Goal: Task Accomplishment & Management: Manage account settings

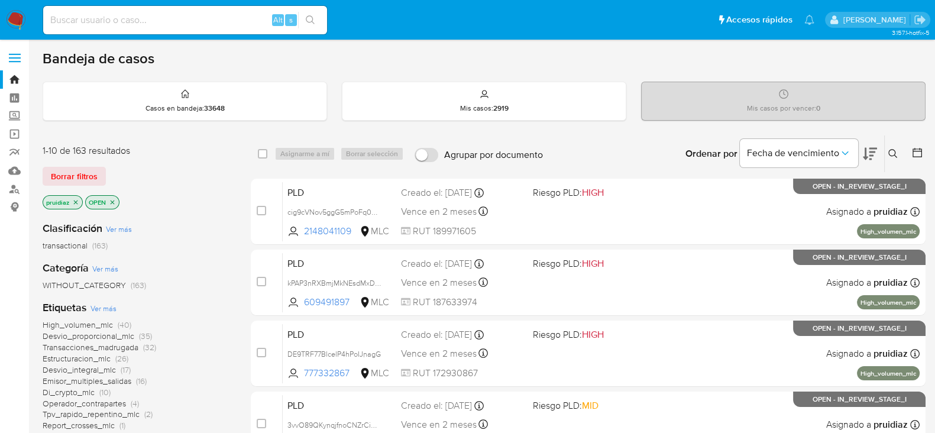
click at [866, 157] on icon at bounding box center [870, 154] width 14 height 12
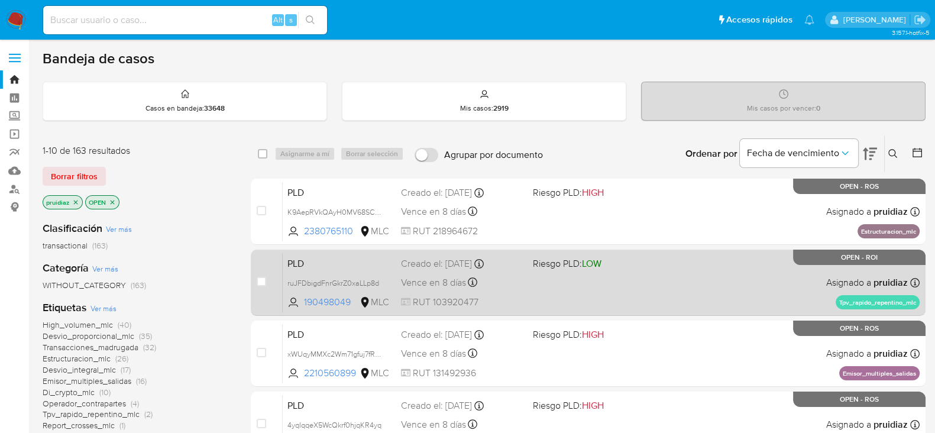
click at [576, 305] on div "PLD ruJFDbigdFnrGkrZ0xaLLp8d 190498049 MLC Riesgo PLD: LOW Creado el: 12/06/202…" at bounding box center [601, 282] width 637 height 60
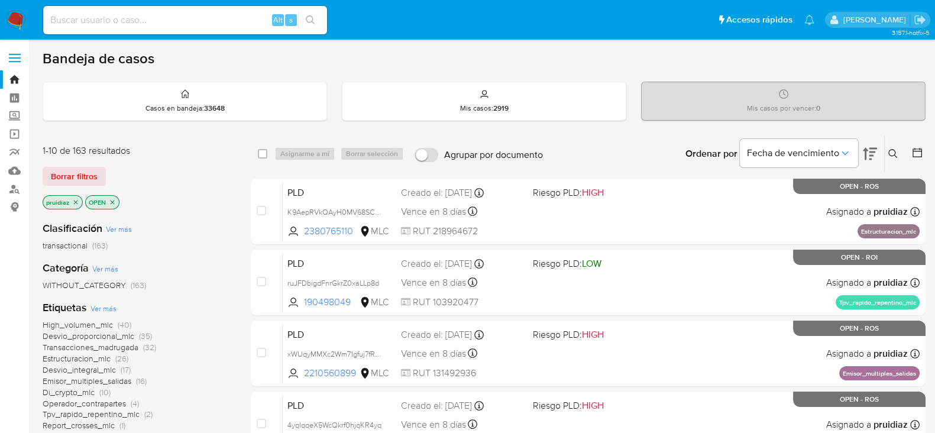
click at [12, 15] on img at bounding box center [16, 20] width 20 height 20
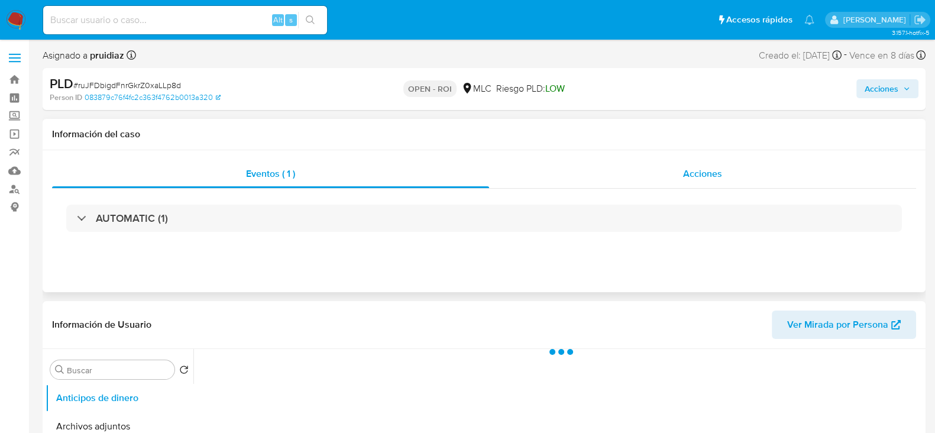
click at [718, 168] on span "Acciones" at bounding box center [702, 174] width 39 height 14
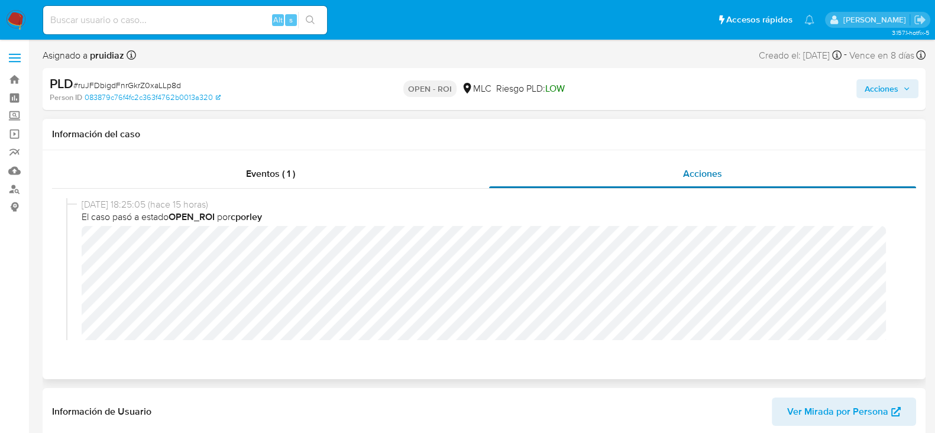
select select "10"
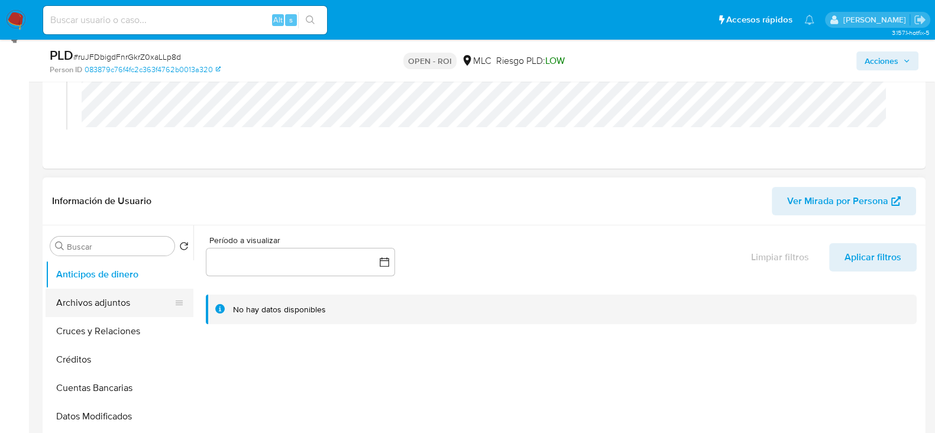
scroll to position [169, 0]
click at [116, 302] on button "Archivos adjuntos" at bounding box center [115, 302] width 138 height 28
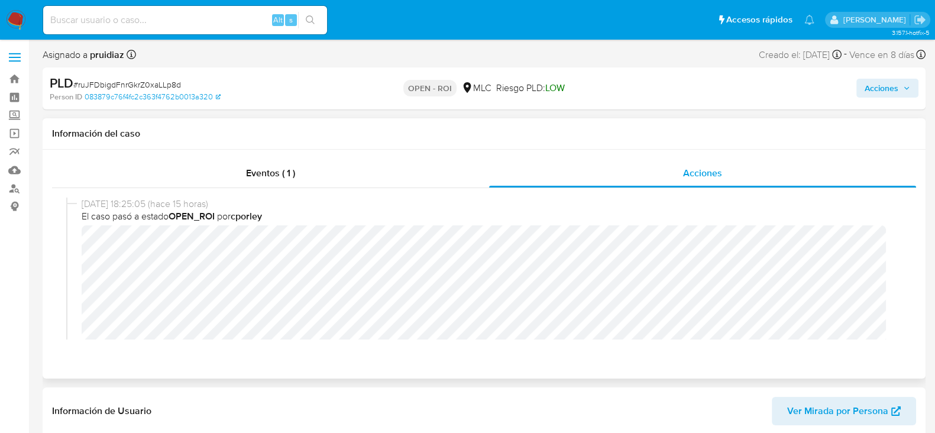
scroll to position [0, 0]
click at [893, 85] on span "Acciones" at bounding box center [881, 88] width 34 height 19
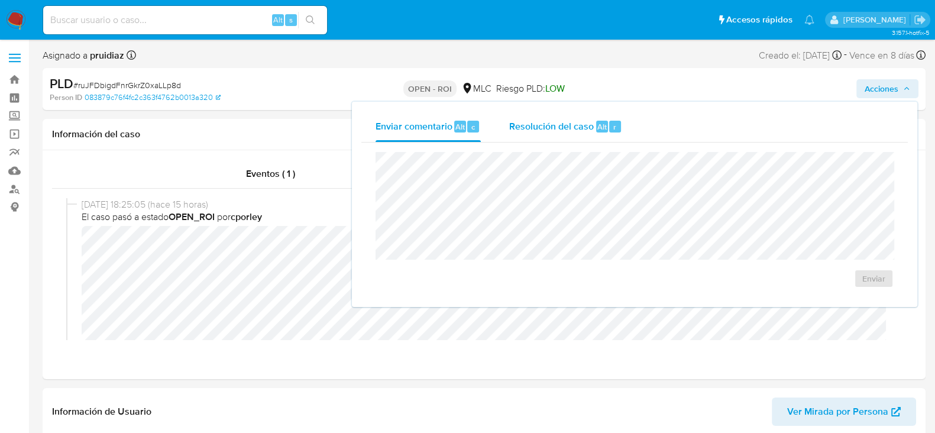
click at [528, 132] on span "Resolución del caso" at bounding box center [551, 126] width 85 height 14
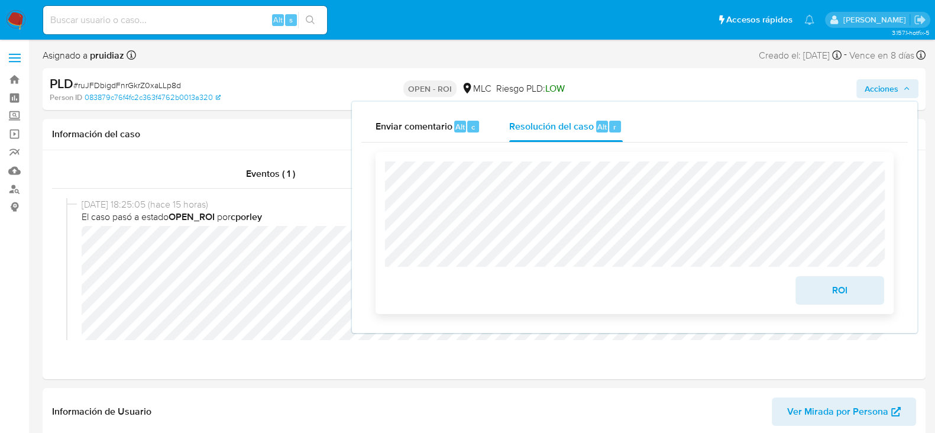
click at [851, 294] on span "ROI" at bounding box center [840, 290] width 58 height 26
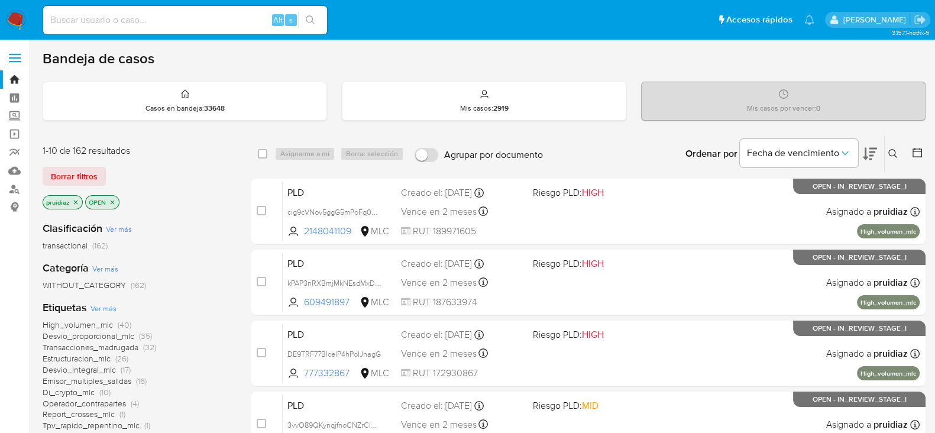
click at [876, 161] on button at bounding box center [870, 153] width 14 height 37
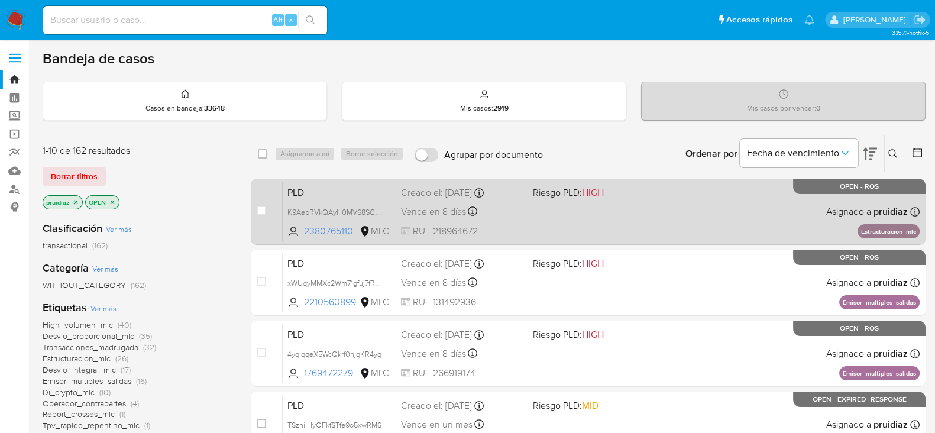
click at [625, 218] on div "PLD K9AepRVkQAyH0MV68SCIRedJ 2380765110 MLC Riesgo PLD: HIGH Creado el: 12/06/2…" at bounding box center [601, 211] width 637 height 60
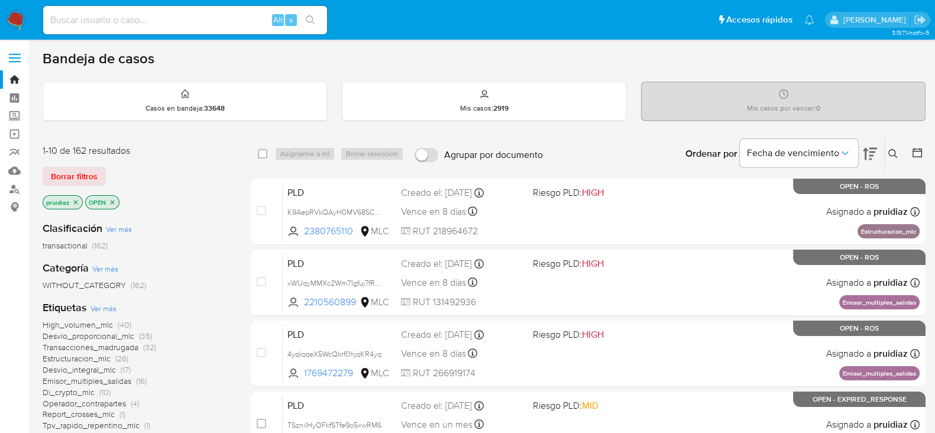
click at [13, 18] on img at bounding box center [16, 20] width 20 height 20
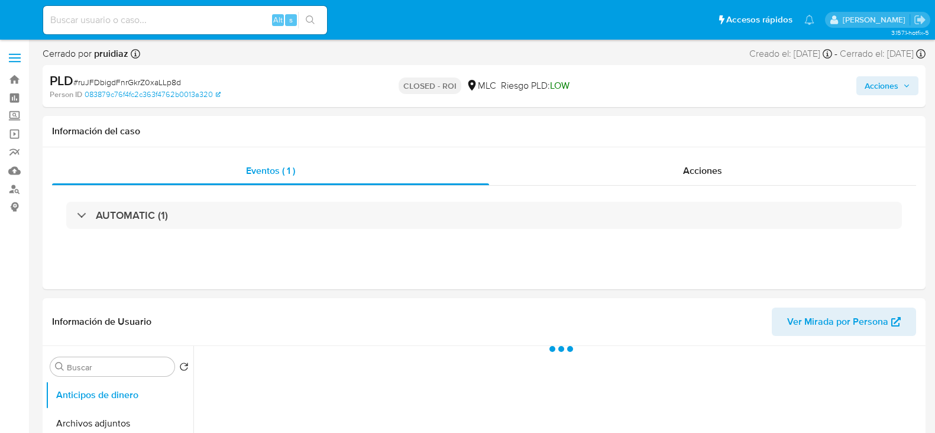
select select "10"
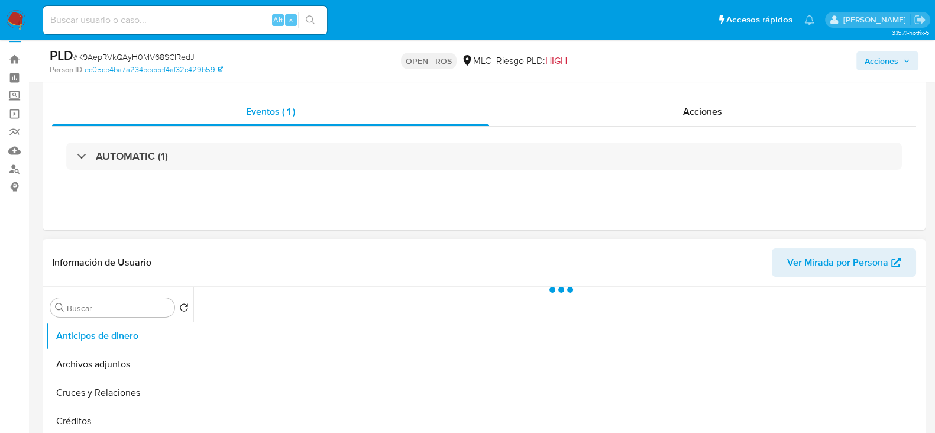
scroll to position [273, 0]
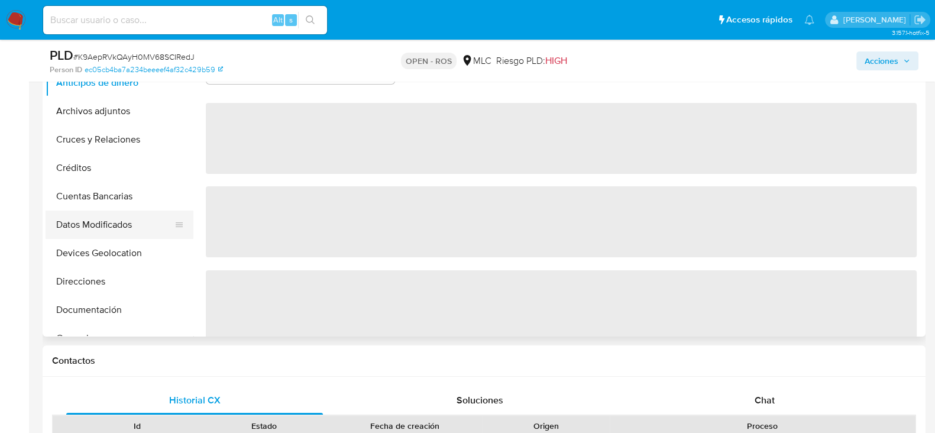
select select "10"
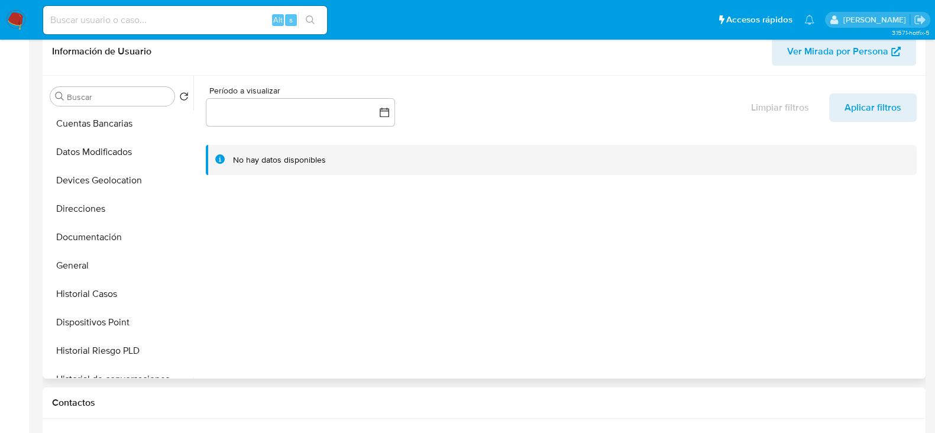
scroll to position [0, 0]
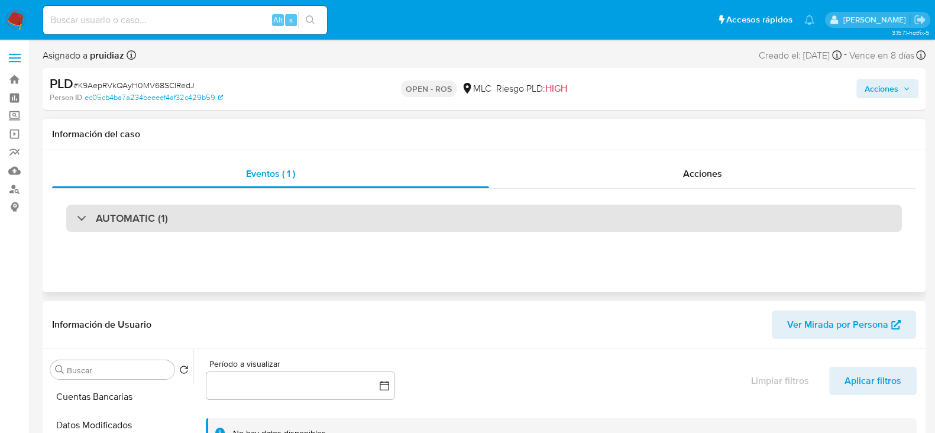
click at [188, 217] on div "AUTOMATIC (1)" at bounding box center [483, 218] width 835 height 27
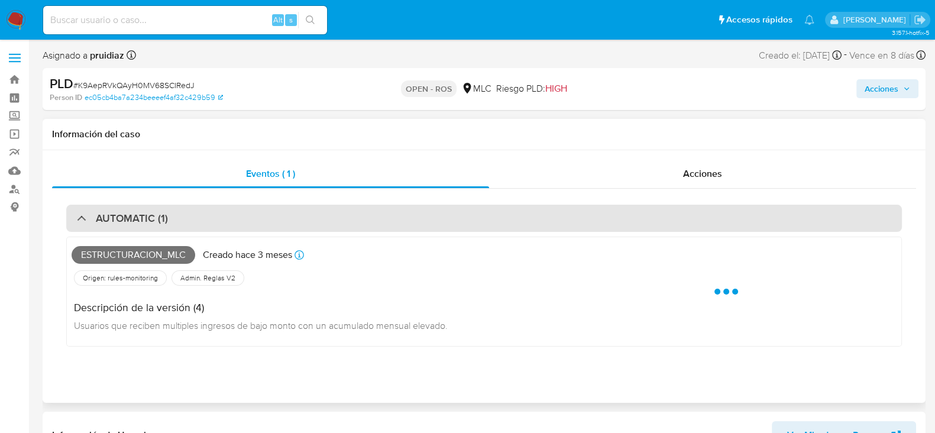
click at [188, 217] on div "AUTOMATIC (1)" at bounding box center [483, 218] width 835 height 27
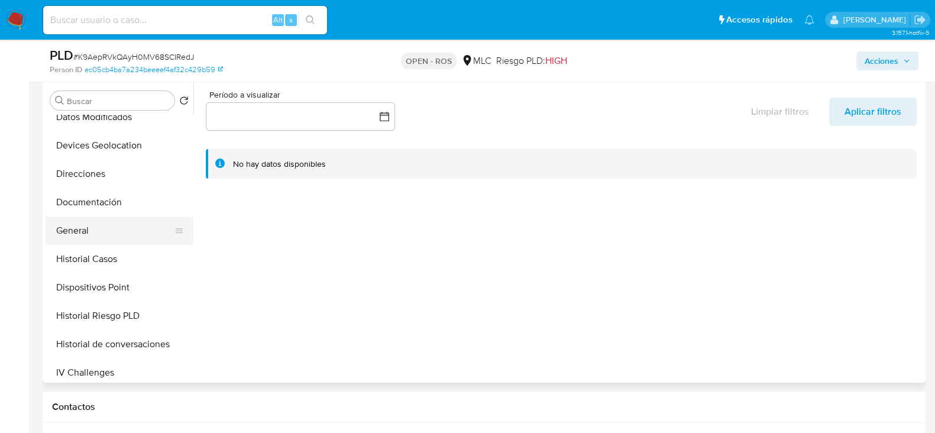
scroll to position [154, 0]
click at [82, 254] on button "Historial Casos" at bounding box center [115, 258] width 138 height 28
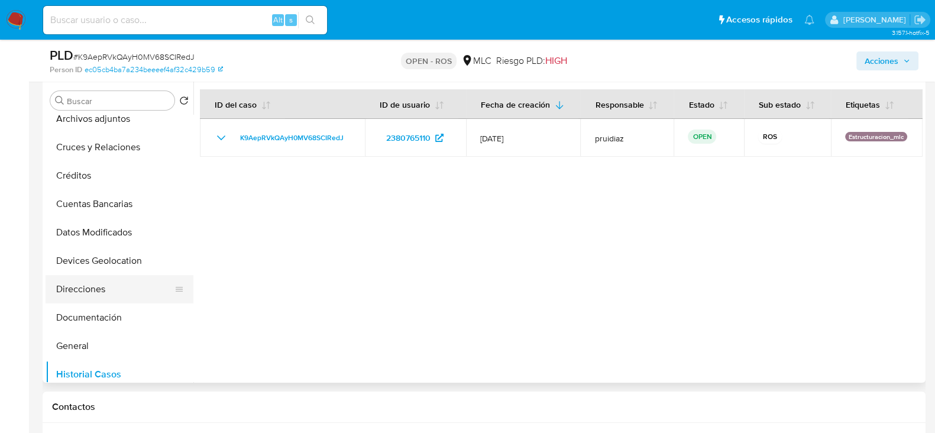
scroll to position [0, 0]
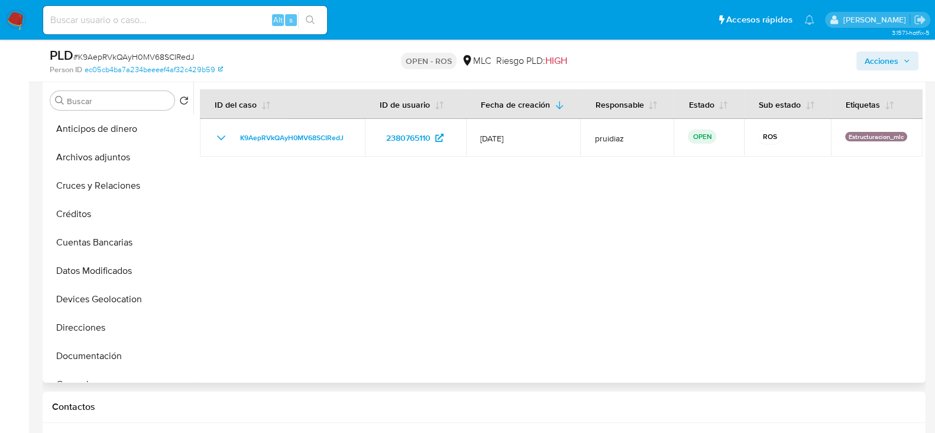
click at [600, 216] on div at bounding box center [557, 231] width 729 height 303
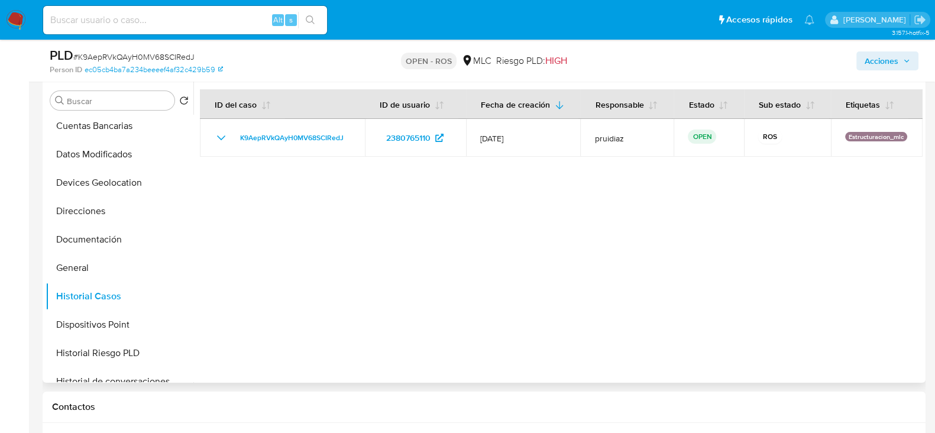
scroll to position [122, 0]
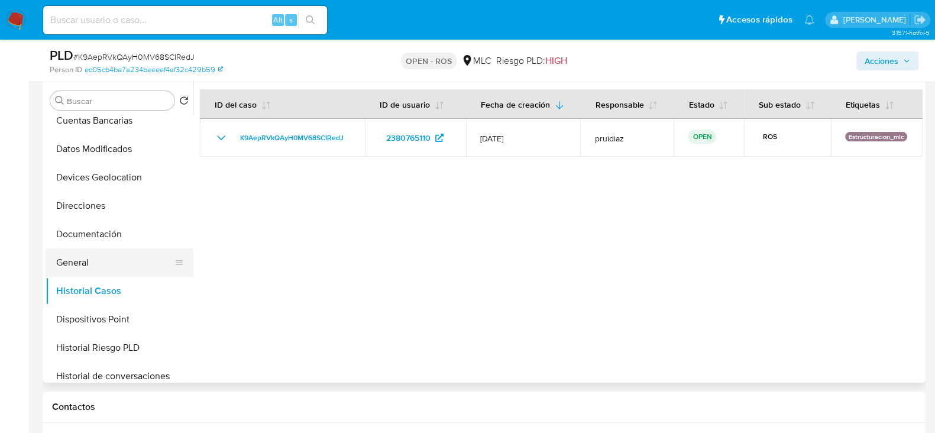
click at [81, 257] on button "General" at bounding box center [115, 262] width 138 height 28
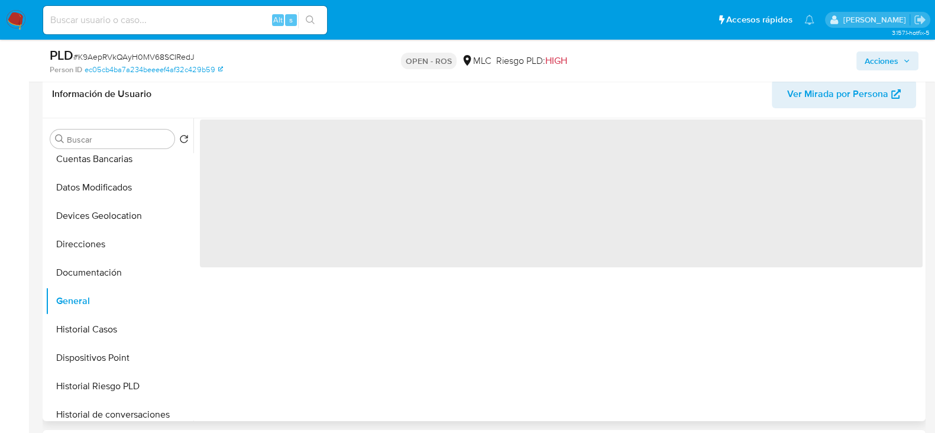
scroll to position [181, 0]
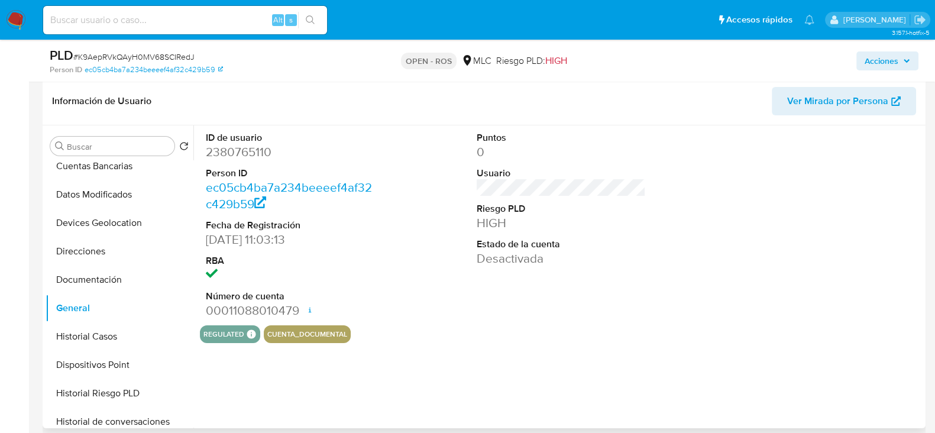
click at [247, 150] on dd "2380765110" at bounding box center [290, 152] width 169 height 17
copy dd "2380765110"
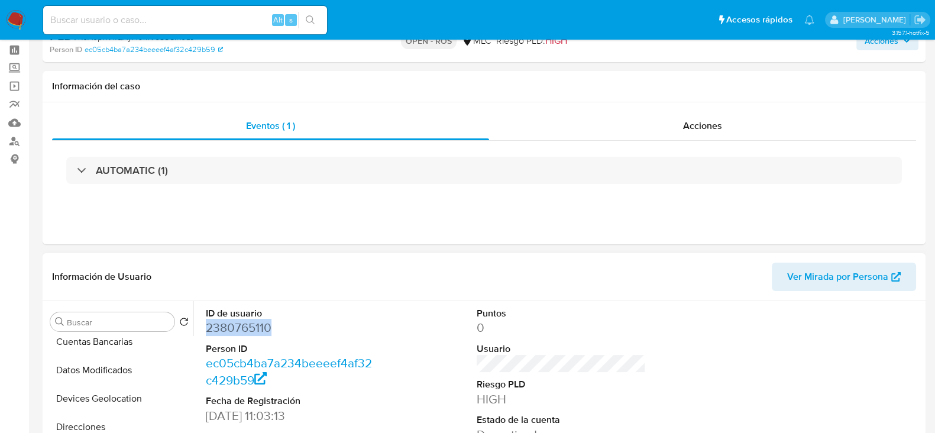
scroll to position [1, 0]
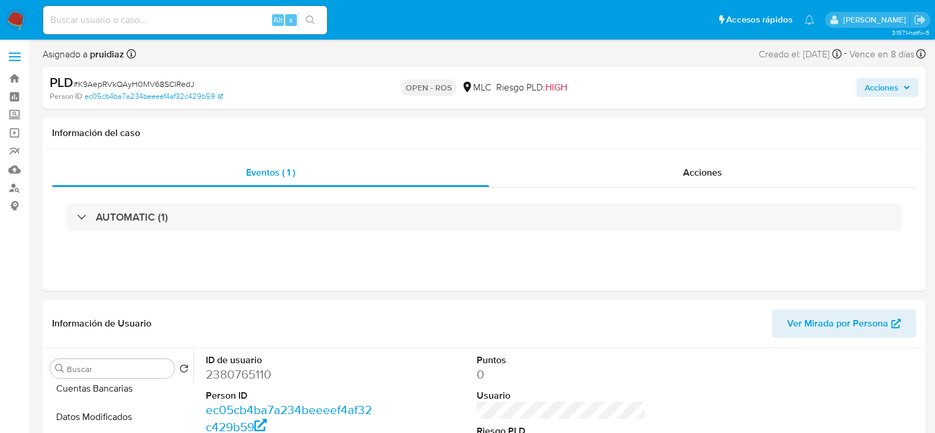
click at [135, 82] on span "# K9AepRVkQAyH0MV68SCIRedJ" at bounding box center [133, 84] width 121 height 12
copy span "K9AepRVkQAyH0MV68SCIRedJ"
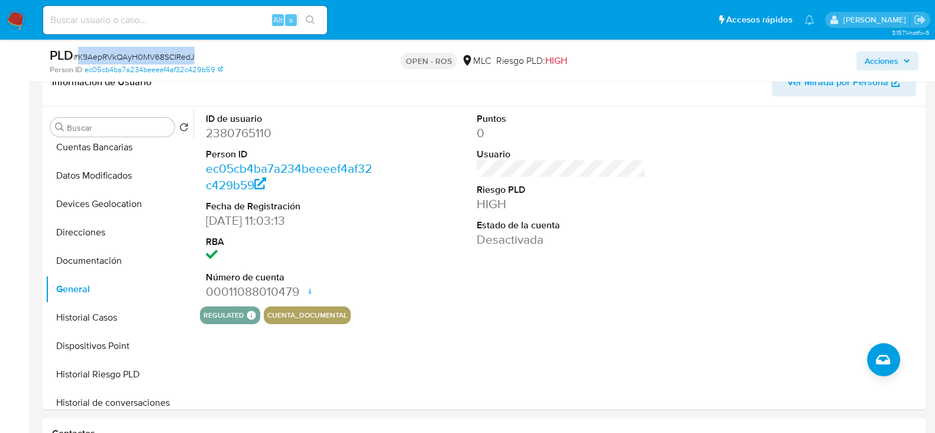
scroll to position [204, 0]
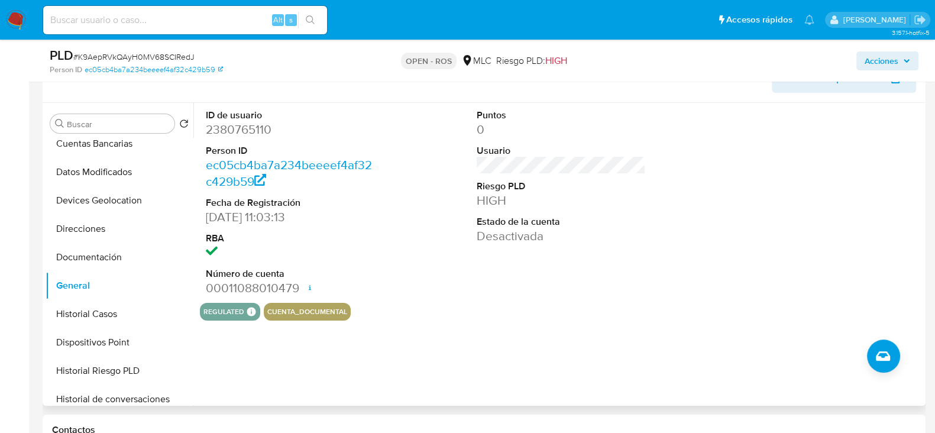
click at [239, 119] on dt "ID de usuario" at bounding box center [290, 115] width 169 height 13
click at [236, 130] on dd "2380765110" at bounding box center [290, 129] width 169 height 17
copy dd "2380765110"
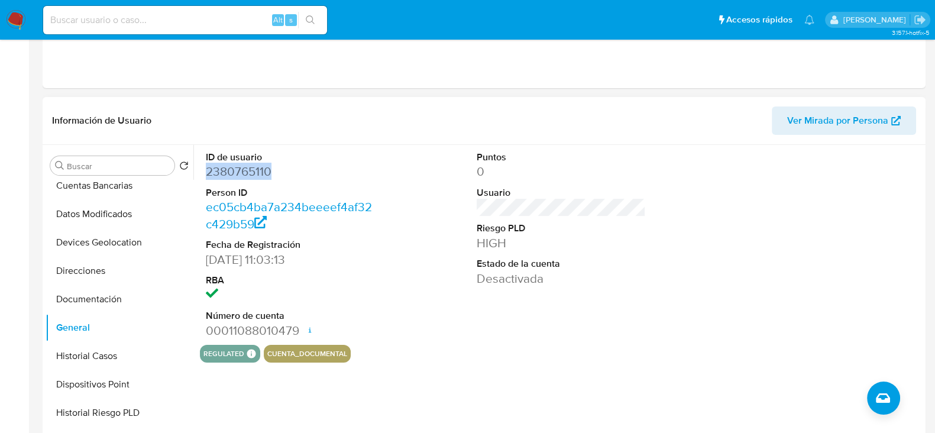
scroll to position [0, 0]
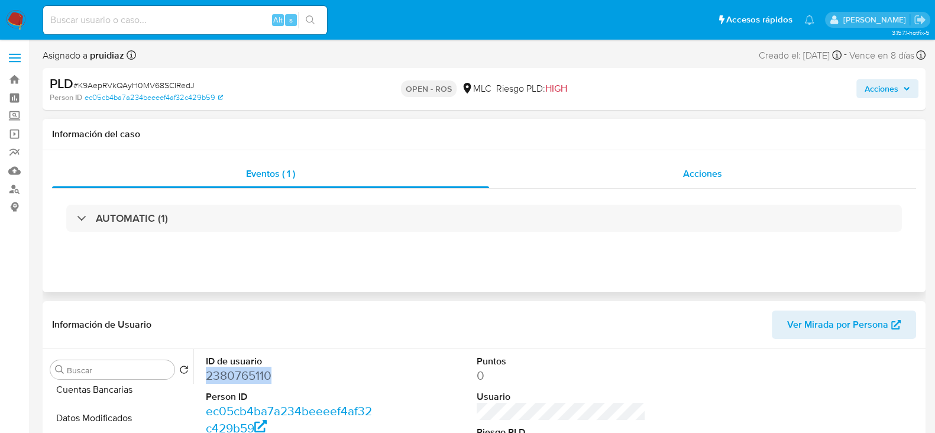
click at [680, 168] on div "Acciones" at bounding box center [702, 174] width 427 height 28
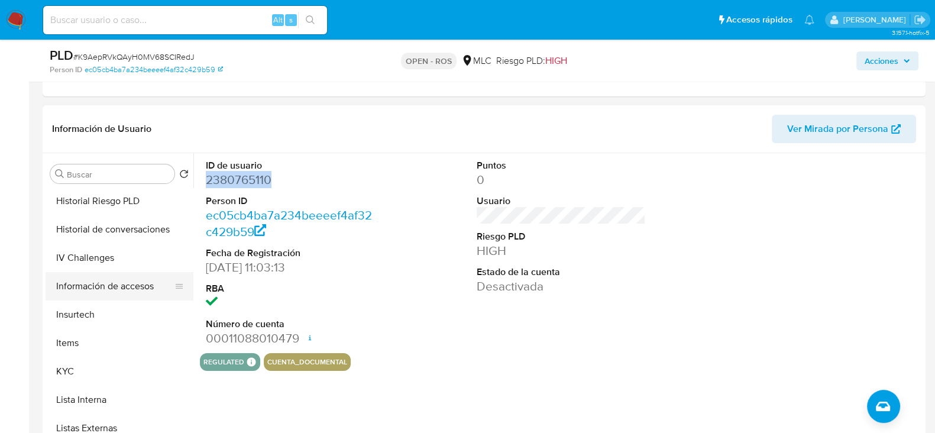
scroll to position [343, 0]
click at [76, 357] on button "KYC" at bounding box center [115, 369] width 138 height 28
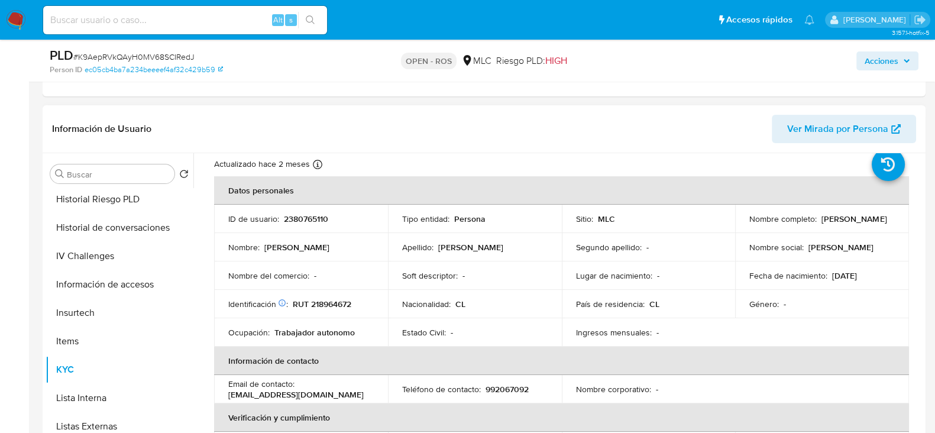
scroll to position [32, 0]
click at [831, 225] on p "Gabriel Antonio García Roa" at bounding box center [853, 220] width 65 height 11
click at [860, 221] on div "Nombre completo : Gabriel Antonio García Roa" at bounding box center [821, 220] width 145 height 11
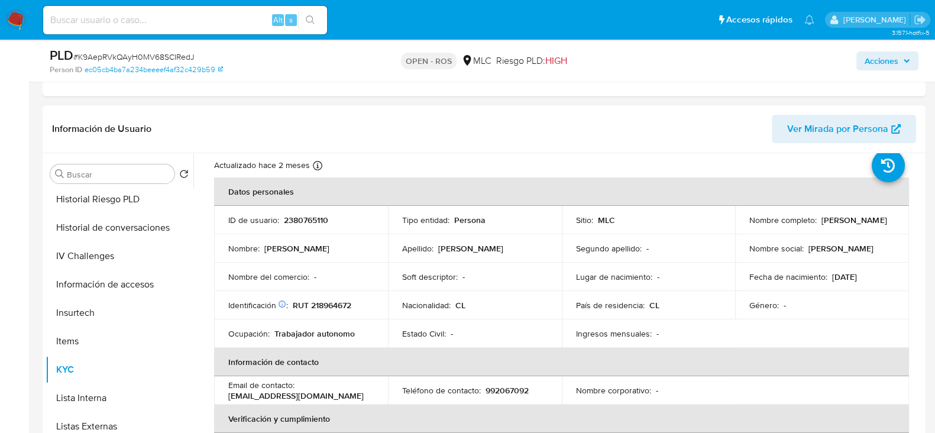
drag, startPoint x: 857, startPoint y: 225, endPoint x: 742, endPoint y: 227, distance: 115.3
click at [742, 227] on td "Nombre completo : Gabriel Antonio García Roa" at bounding box center [822, 220] width 174 height 28
copy p "Gabriel Antonio García Roa"
click at [338, 306] on p "RUT 218964672" at bounding box center [322, 305] width 59 height 11
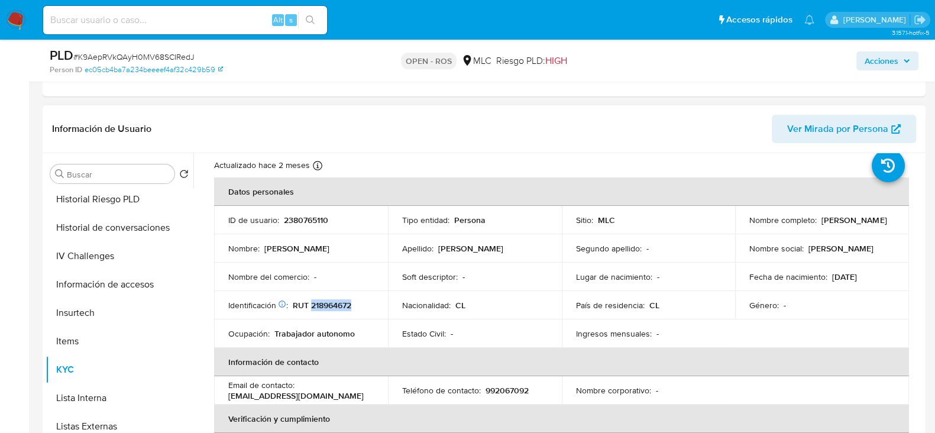
copy p "218964672"
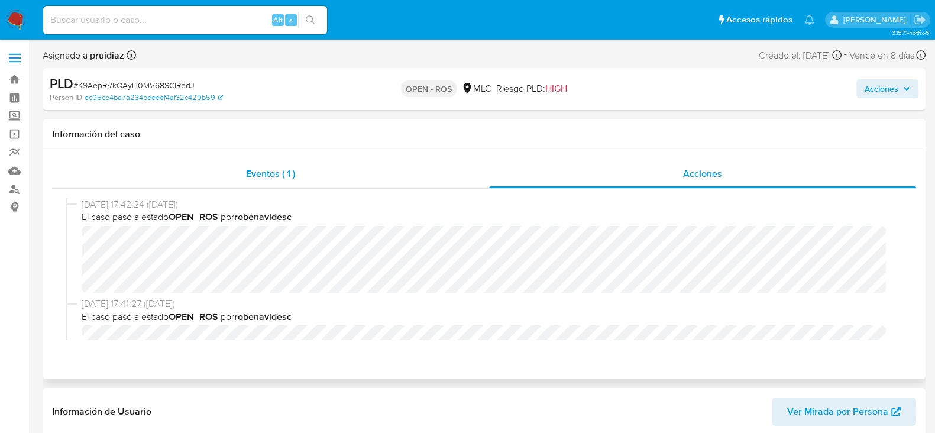
click at [255, 170] on span "Eventos ( 1 )" at bounding box center [270, 174] width 49 height 14
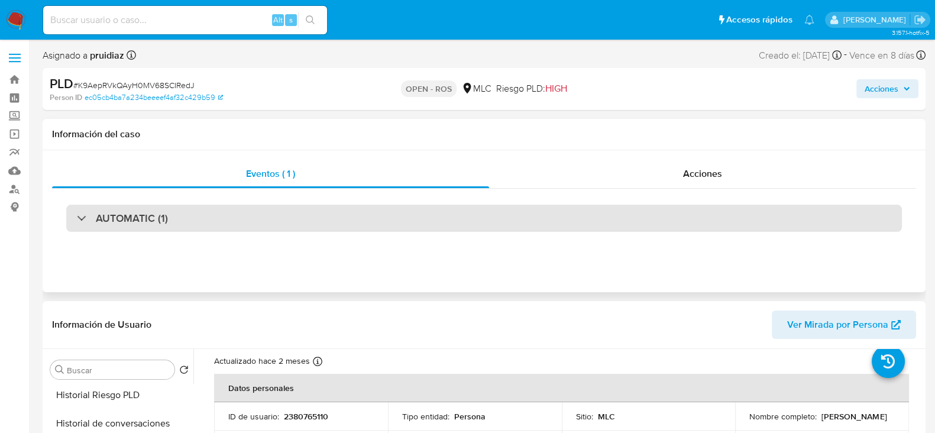
click at [170, 222] on div "AUTOMATIC (1)" at bounding box center [483, 218] width 835 height 27
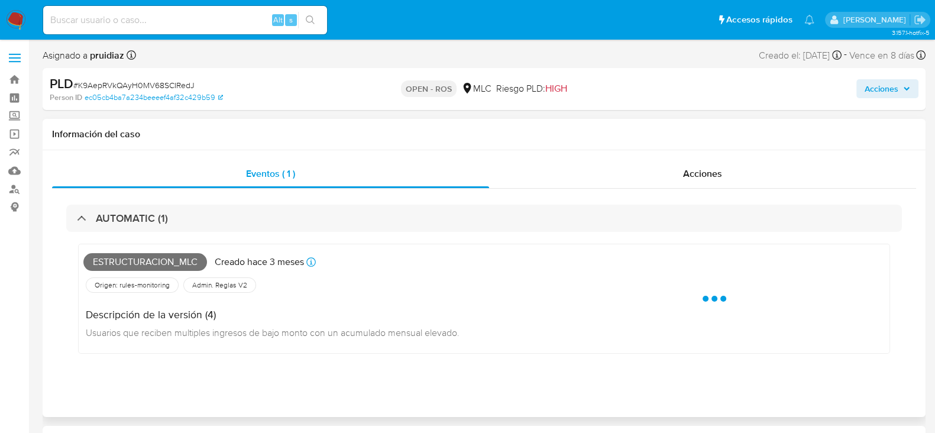
click at [141, 263] on span "Estructuracion_mlc" at bounding box center [145, 262] width 124 height 18
copy span "Estructuracion_mlc"
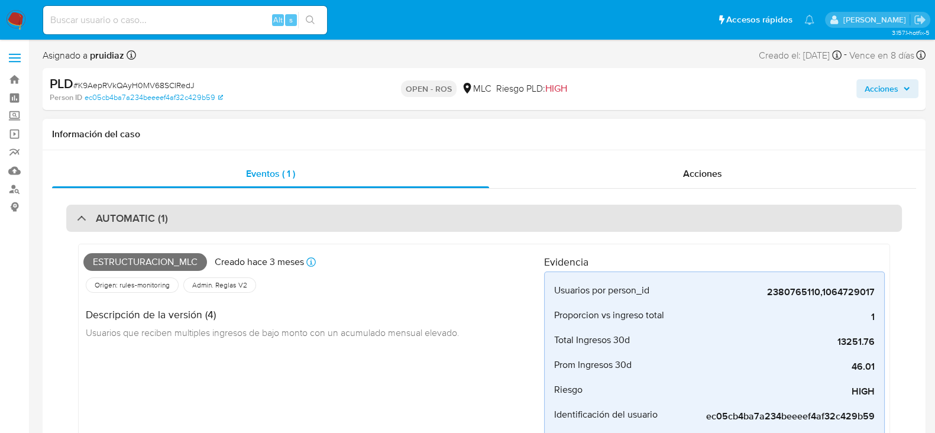
click at [248, 219] on div "AUTOMATIC (1)" at bounding box center [483, 218] width 835 height 27
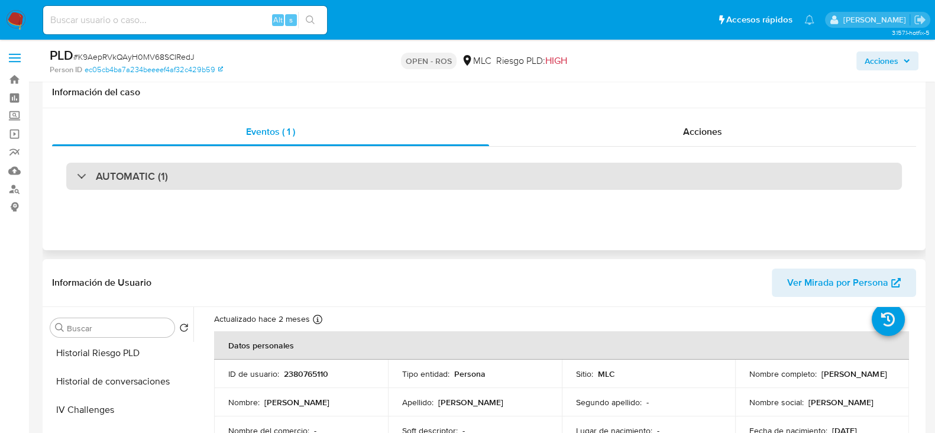
scroll to position [186, 0]
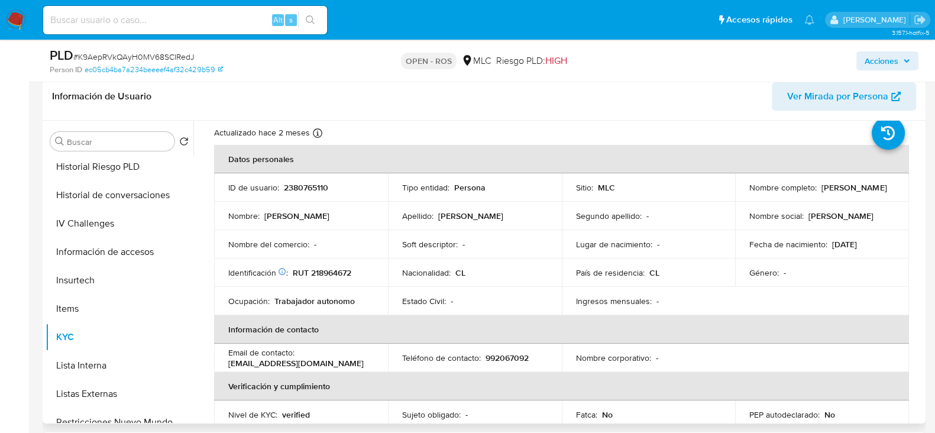
click at [326, 269] on p "RUT 218964672" at bounding box center [322, 272] width 59 height 11
click at [333, 271] on p "RUT 218964672" at bounding box center [322, 272] width 59 height 11
copy p "218964672"
click at [319, 184] on p "2380765110" at bounding box center [306, 187] width 44 height 11
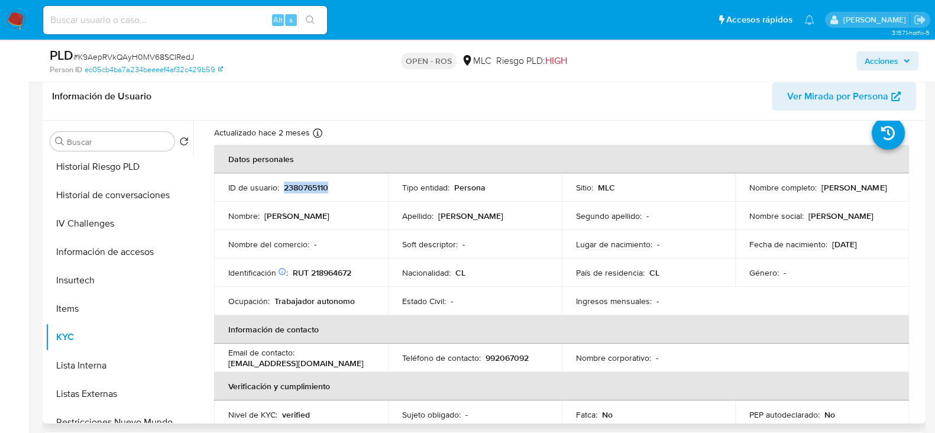
click at [319, 184] on p "2380765110" at bounding box center [306, 187] width 44 height 11
copy p "2380765110"
click at [297, 187] on p "2380765110" at bounding box center [306, 187] width 44 height 11
click at [322, 273] on p "RUT 218964672" at bounding box center [322, 272] width 59 height 11
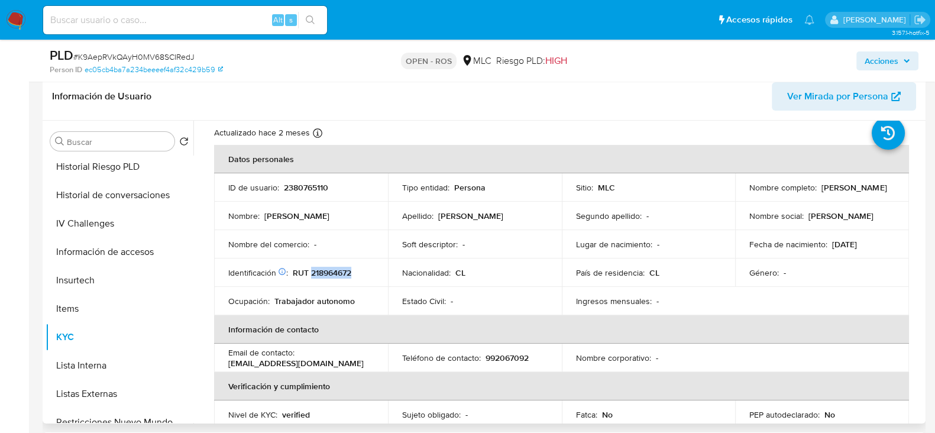
click at [322, 273] on p "RUT 218964672" at bounding box center [322, 272] width 59 height 11
copy p "218964672"
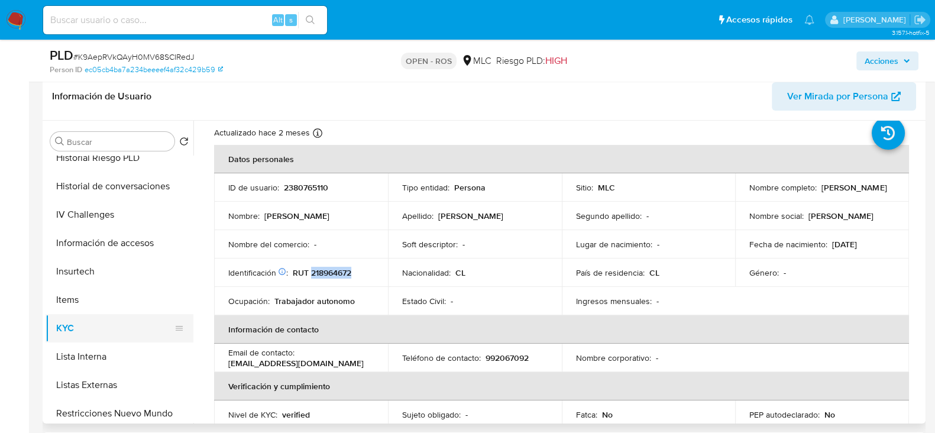
click at [85, 315] on button "KYC" at bounding box center [115, 328] width 138 height 28
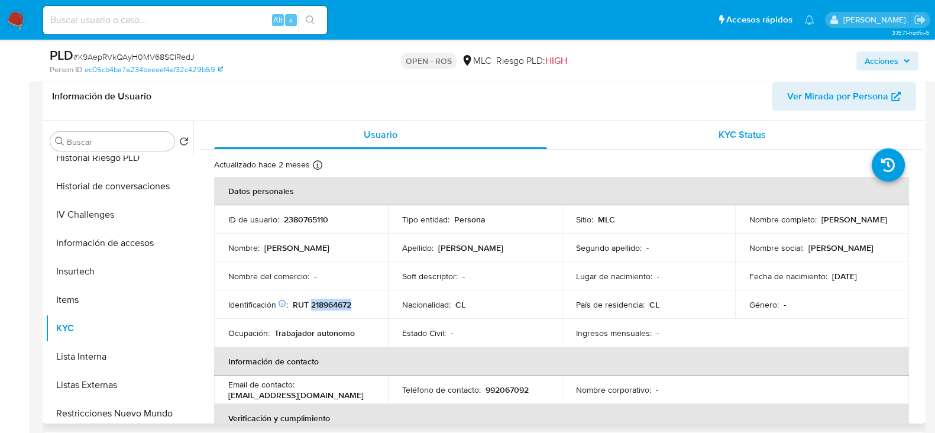
click at [731, 137] on span "KYC Status" at bounding box center [741, 135] width 47 height 14
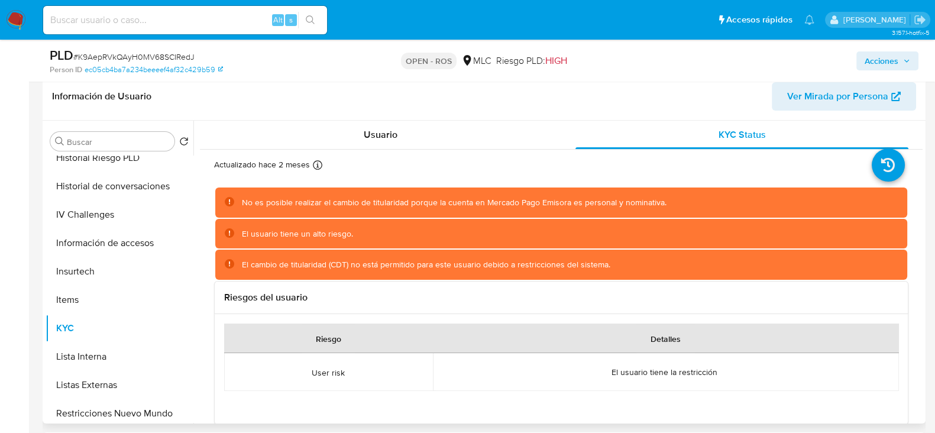
scroll to position [1, 0]
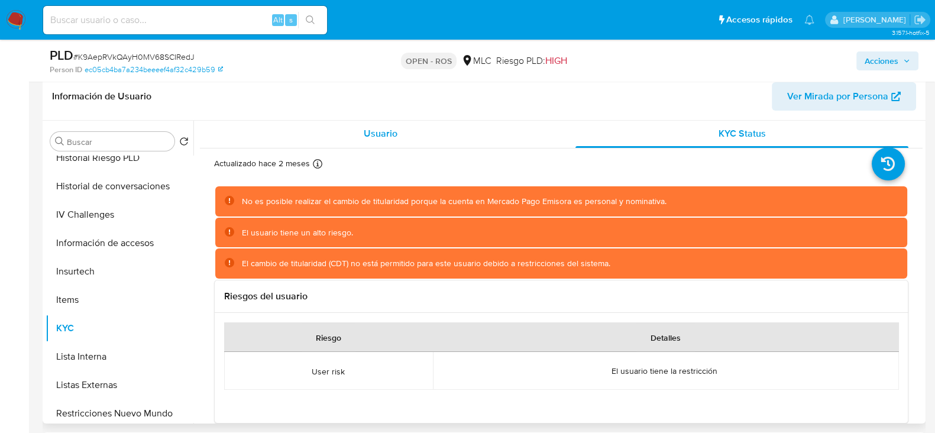
click at [375, 124] on div "Usuario" at bounding box center [380, 133] width 333 height 28
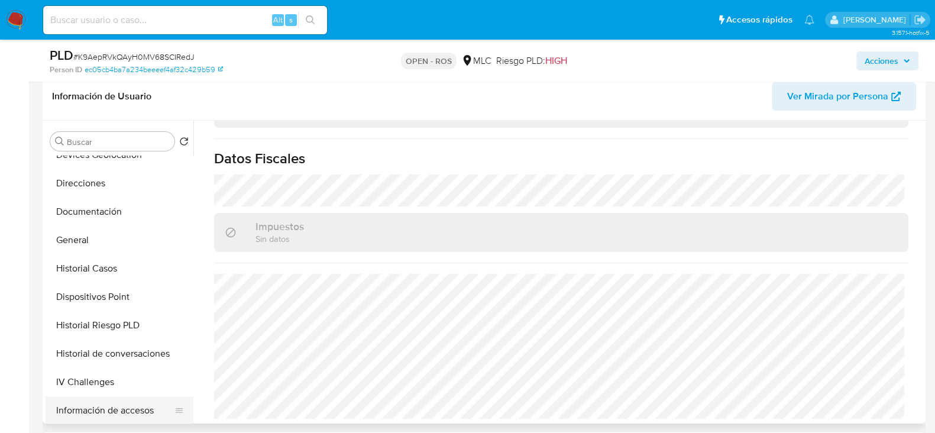
scroll to position [181, 0]
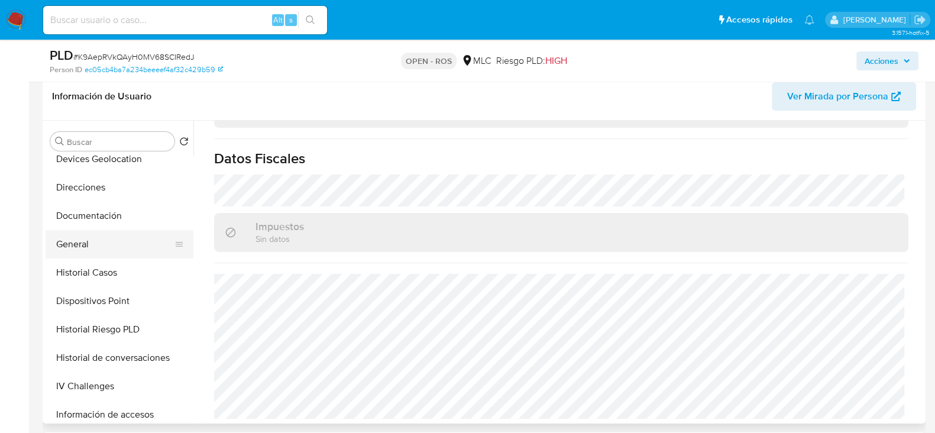
click at [89, 238] on button "General" at bounding box center [115, 244] width 138 height 28
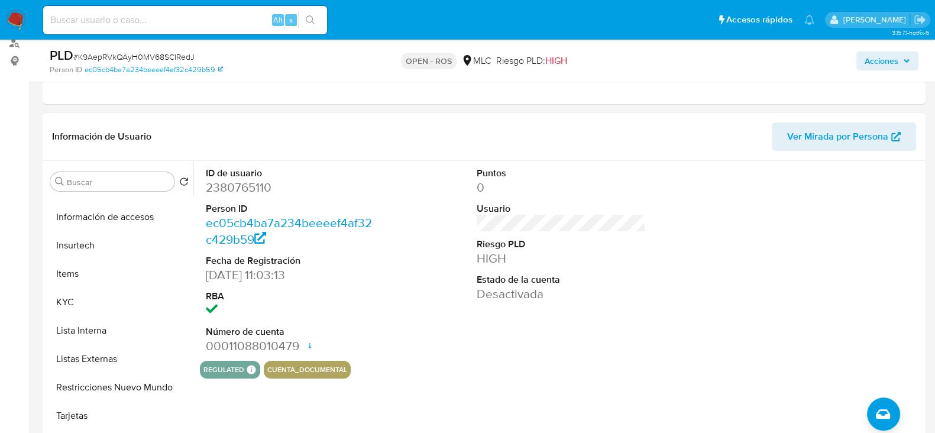
scroll to position [440, 0]
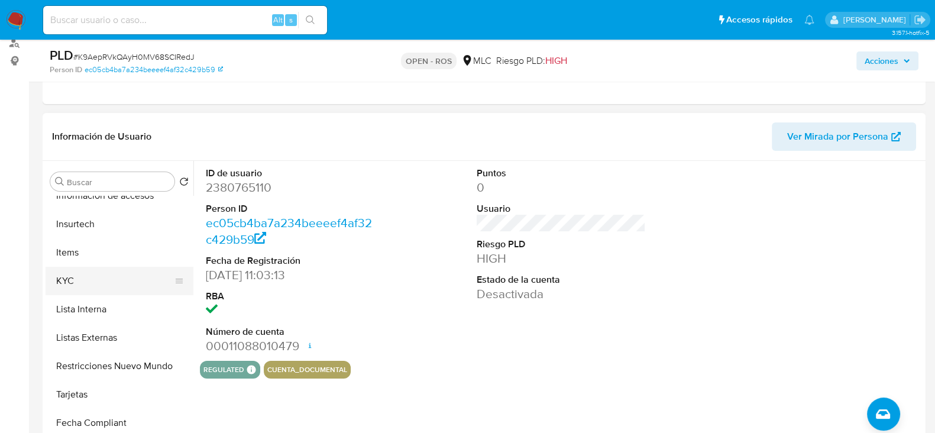
click at [76, 283] on button "KYC" at bounding box center [115, 281] width 138 height 28
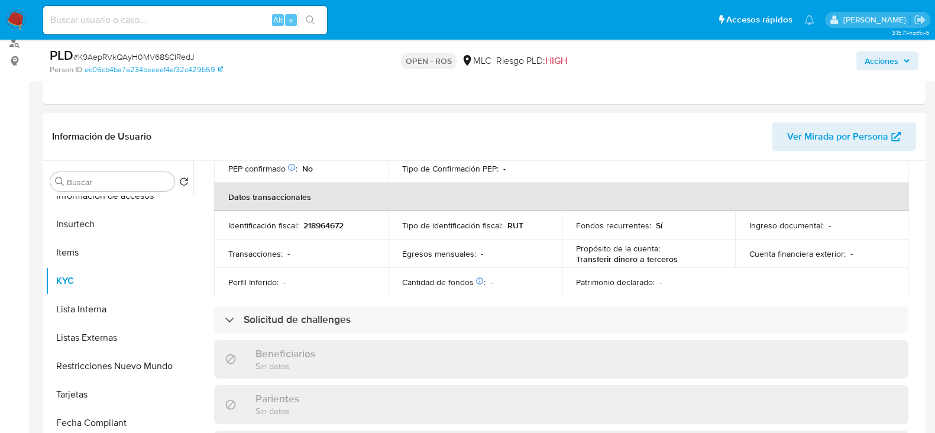
scroll to position [443, 0]
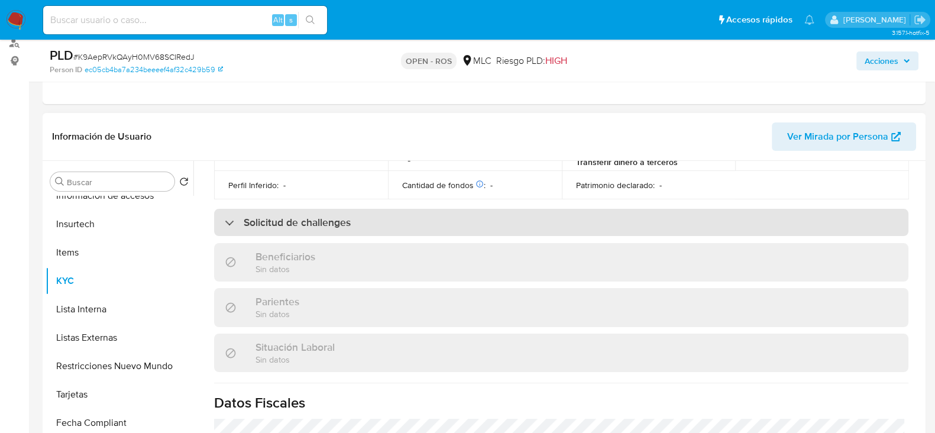
click at [287, 228] on h3 "Solicitud de challenges" at bounding box center [297, 222] width 107 height 13
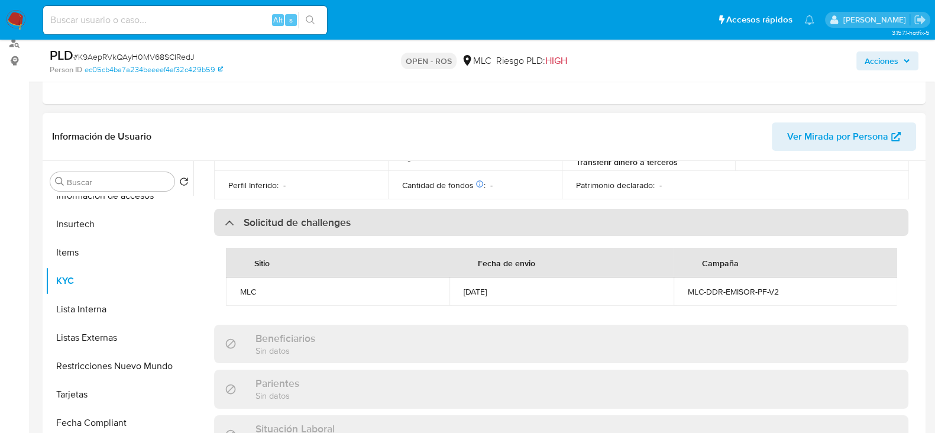
click at [287, 228] on h3 "Solicitud de challenges" at bounding box center [297, 222] width 107 height 13
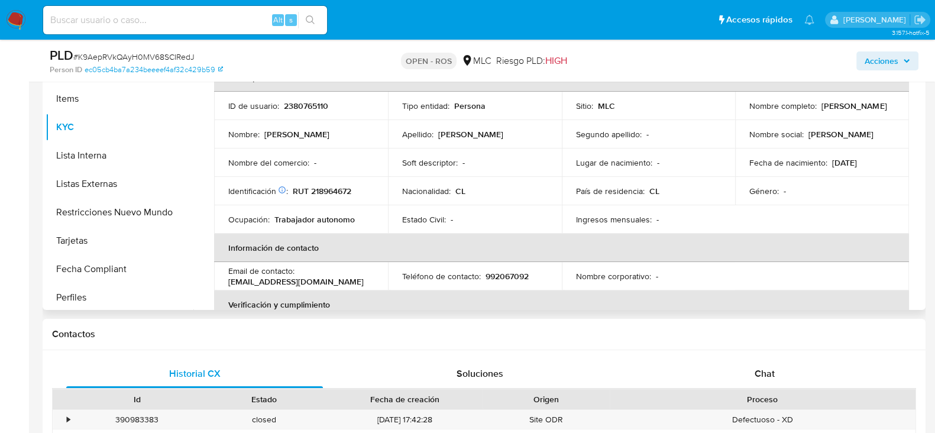
scroll to position [0, 0]
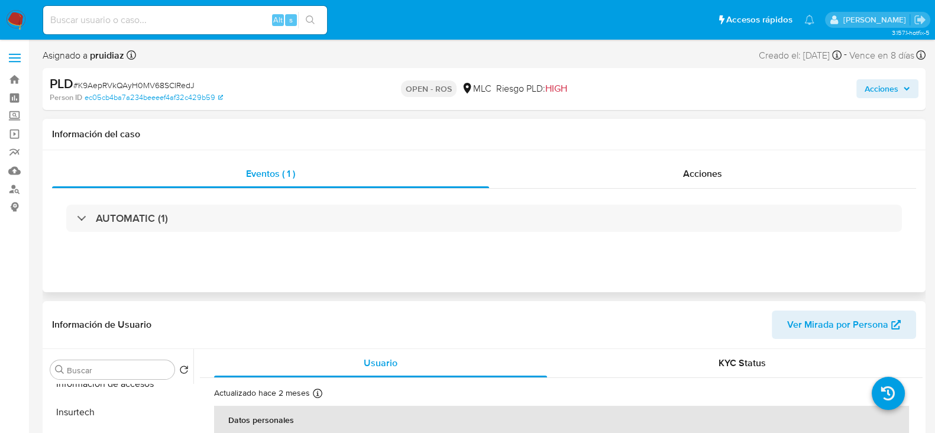
click at [700, 192] on div "AUTOMATIC (1)" at bounding box center [484, 218] width 864 height 59
click at [704, 184] on div "Acciones" at bounding box center [702, 174] width 427 height 28
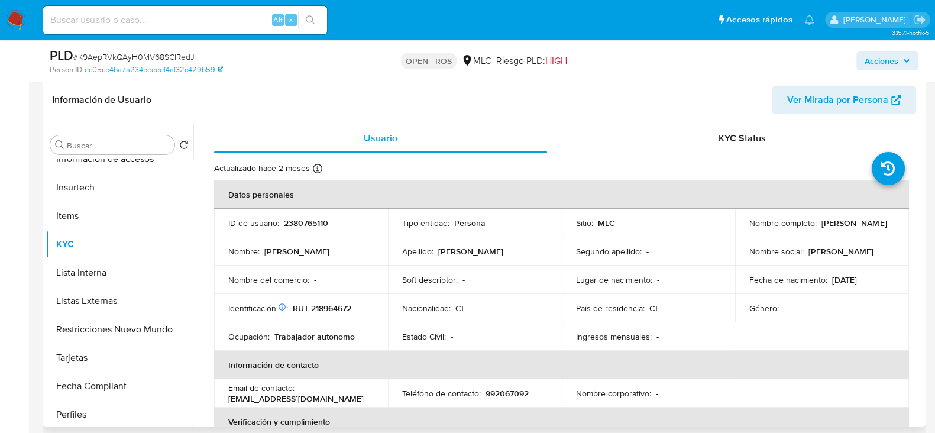
scroll to position [274, 0]
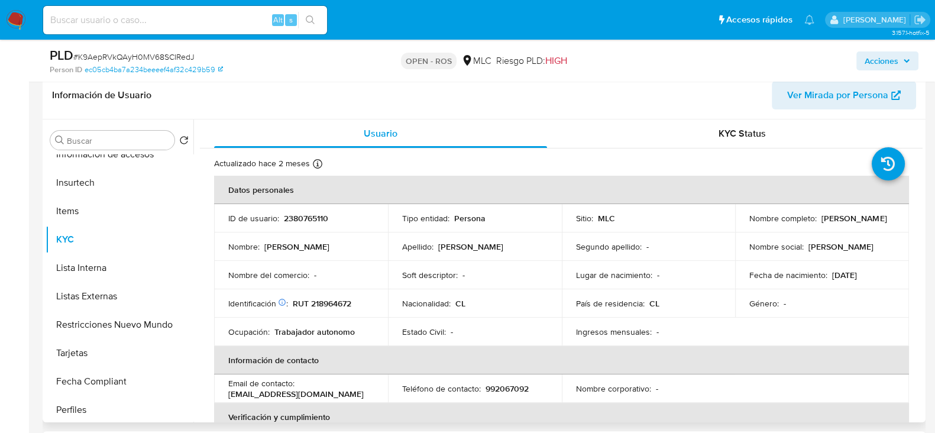
click at [821, 223] on p "Gabriel Antonio García Roa" at bounding box center [853, 218] width 65 height 11
click at [840, 223] on p "Gabriel Antonio García Roa" at bounding box center [853, 218] width 65 height 11
drag, startPoint x: 845, startPoint y: 226, endPoint x: 736, endPoint y: 225, distance: 109.4
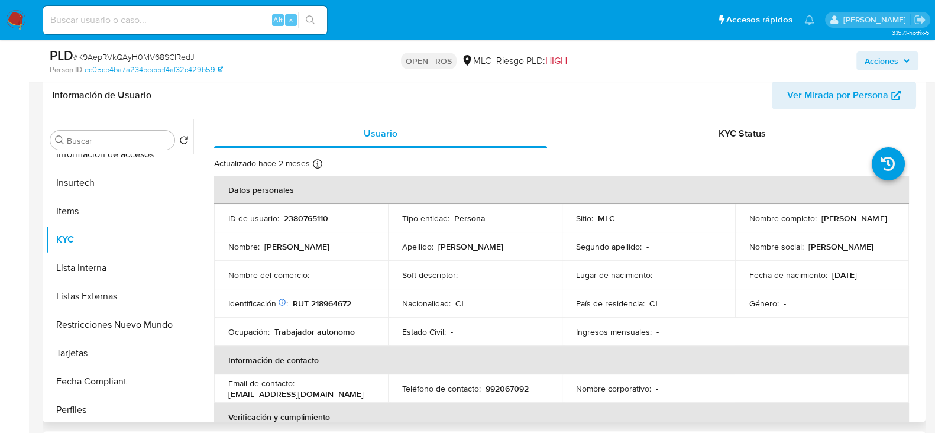
click at [736, 225] on td "Nombre completo : Gabriel Antonio García Roa" at bounding box center [822, 218] width 174 height 28
copy p "Gabriel Antonio García Roa"
click at [331, 306] on p "RUT 218964672" at bounding box center [322, 303] width 59 height 11
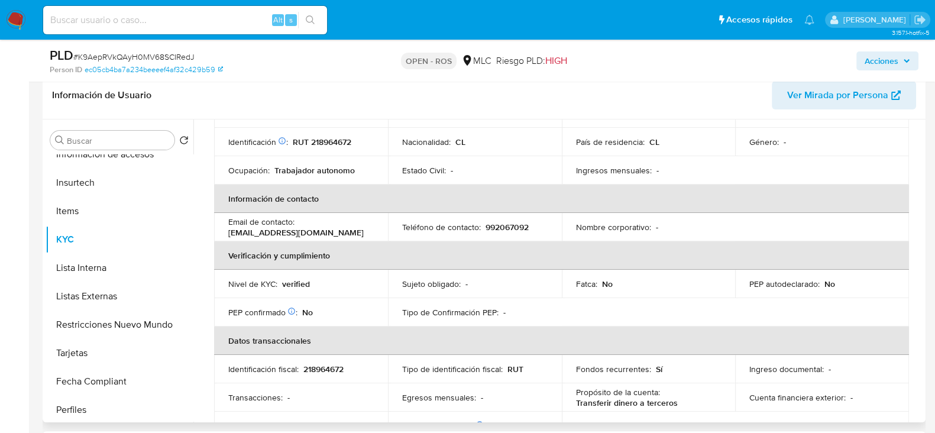
scroll to position [160, 0]
click at [503, 225] on p "992067092" at bounding box center [506, 228] width 43 height 11
drag, startPoint x: 337, startPoint y: 236, endPoint x: 225, endPoint y: 237, distance: 111.7
click at [225, 237] on td "Email de contacto : ggarciaroagabriel@gmail.com" at bounding box center [301, 229] width 174 height 28
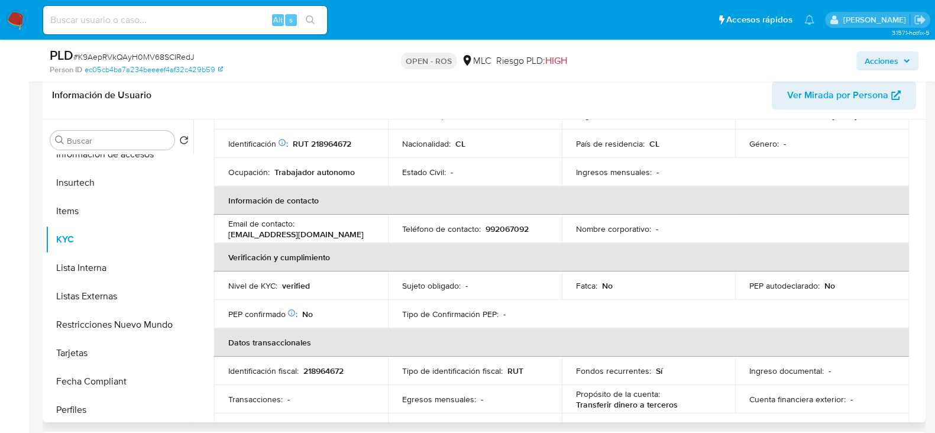
click at [350, 231] on div "Email de contacto : ggarciaroagabriel@gmail.com" at bounding box center [300, 228] width 145 height 21
drag, startPoint x: 347, startPoint y: 234, endPoint x: 216, endPoint y: 234, distance: 130.7
click at [216, 234] on td "Email de contacto : ggarciaroagabriel@gmail.com" at bounding box center [301, 229] width 174 height 28
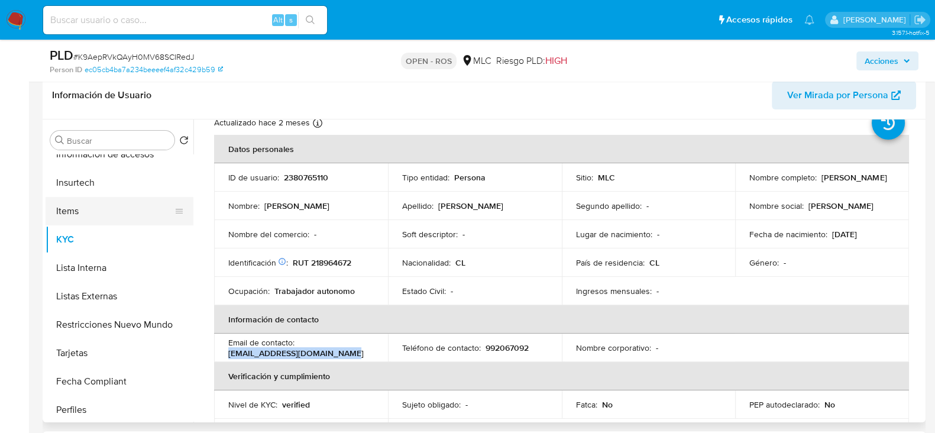
scroll to position [0, 0]
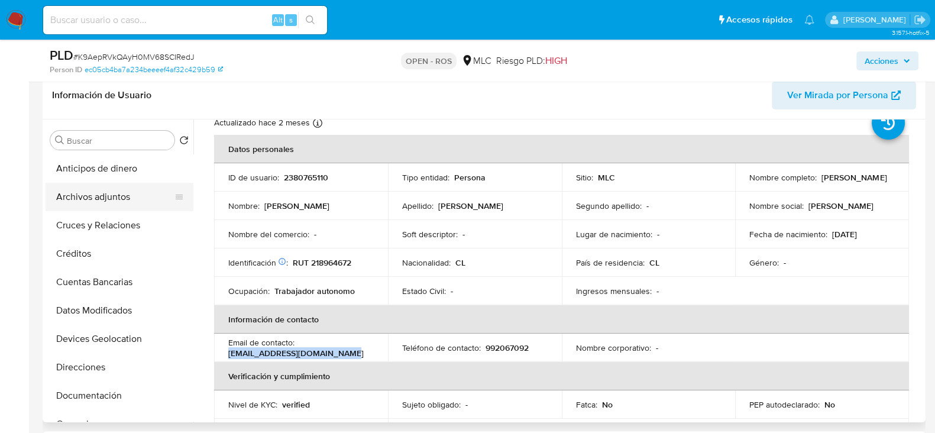
click at [109, 197] on button "Archivos adjuntos" at bounding box center [115, 197] width 138 height 28
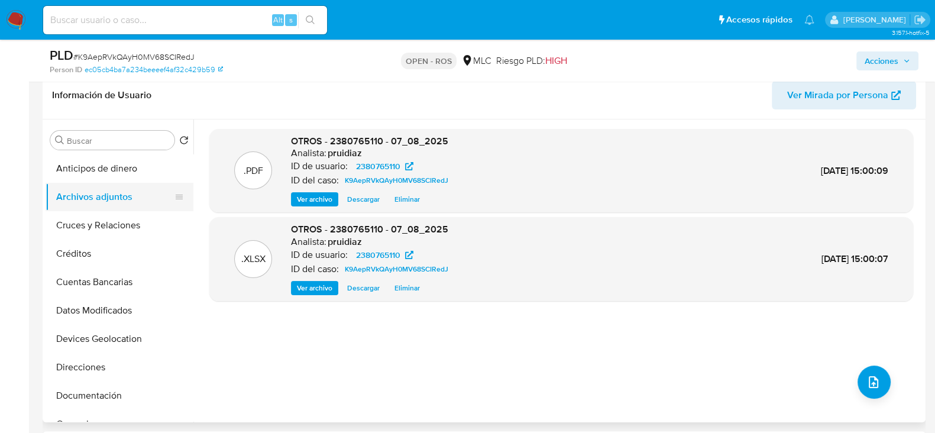
click at [98, 190] on button "Archivos adjuntos" at bounding box center [115, 197] width 138 height 28
click at [857, 372] on button "upload-file" at bounding box center [873, 381] width 33 height 33
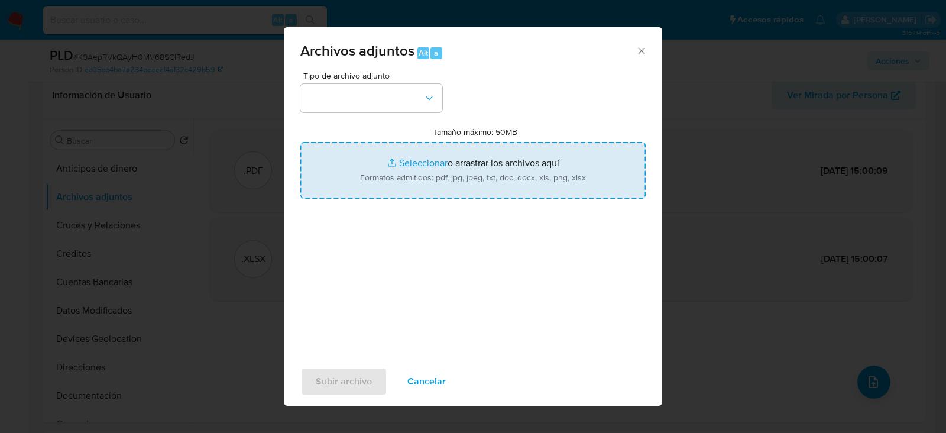
click at [425, 187] on input "Tamaño máximo: 50MB Seleccionar archivos" at bounding box center [472, 170] width 345 height 57
type input "C:\fakepath\Certificado UAF ROS #1242.pdf"
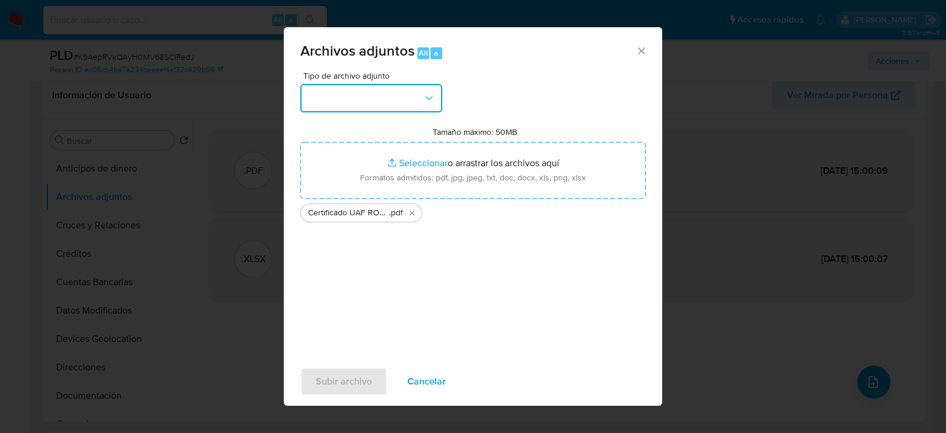
click at [368, 102] on button "button" at bounding box center [371, 98] width 142 height 28
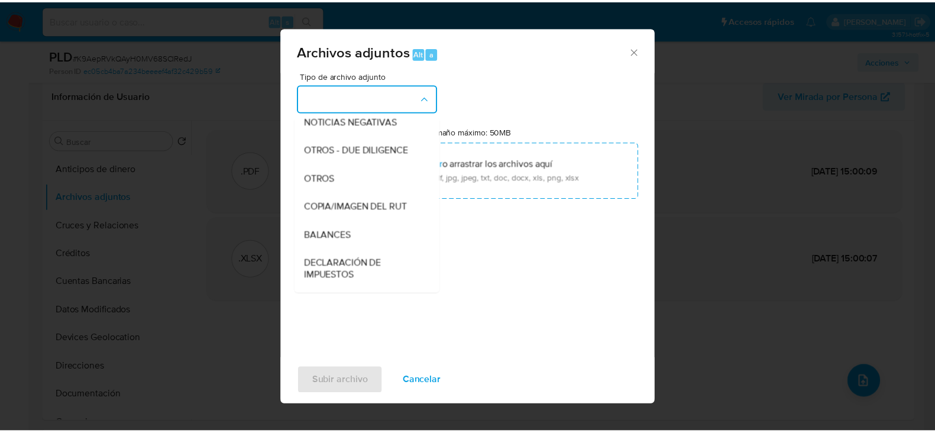
scroll to position [150, 0]
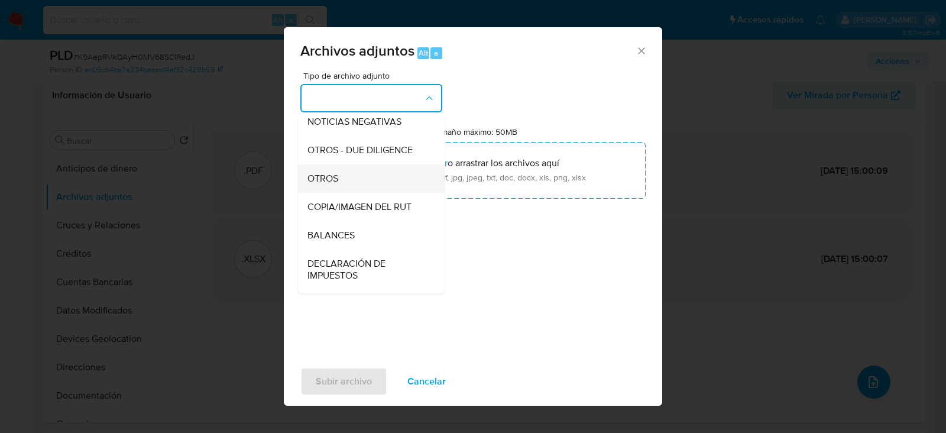
click at [334, 184] on span "OTROS" at bounding box center [322, 179] width 31 height 12
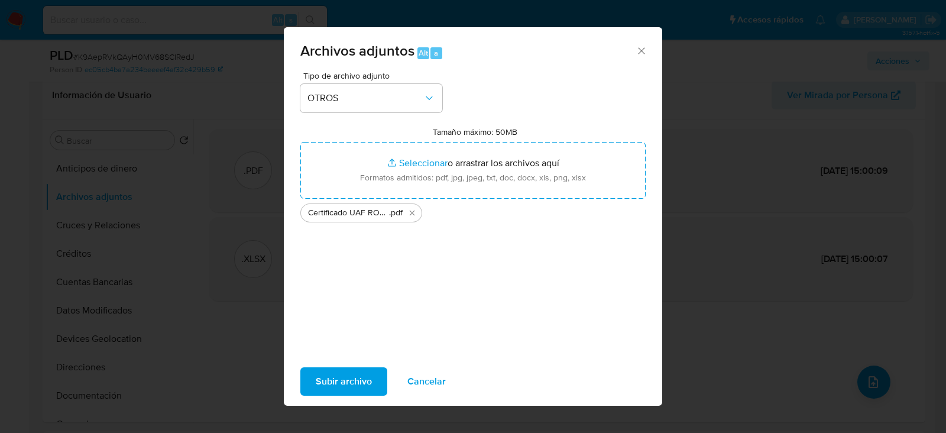
click at [328, 374] on span "Subir archivo" at bounding box center [344, 381] width 56 height 26
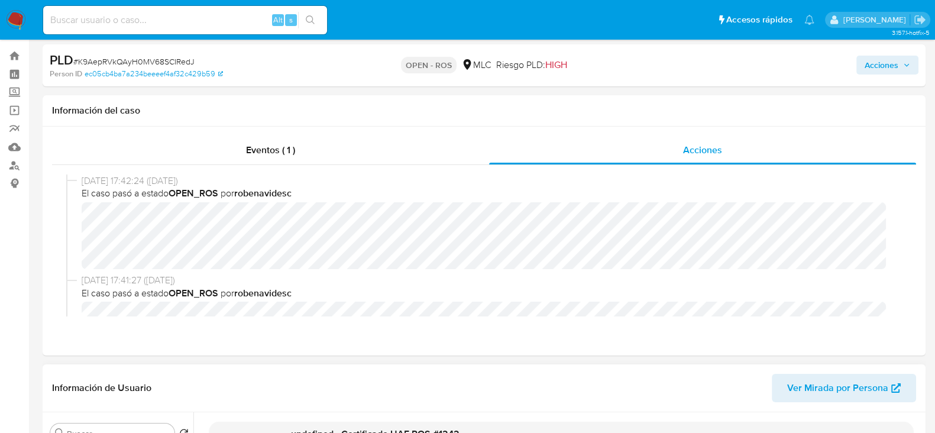
scroll to position [0, 0]
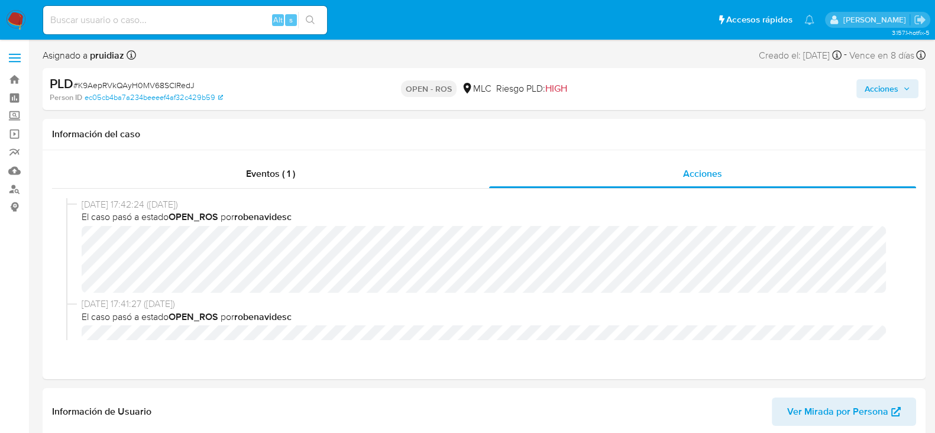
click at [889, 93] on span "Acciones" at bounding box center [881, 88] width 34 height 19
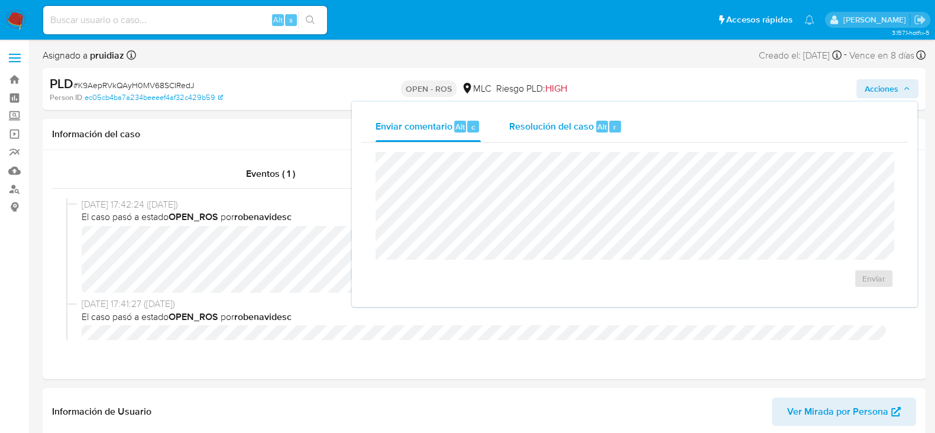
click at [524, 125] on span "Resolución del caso" at bounding box center [551, 126] width 85 height 14
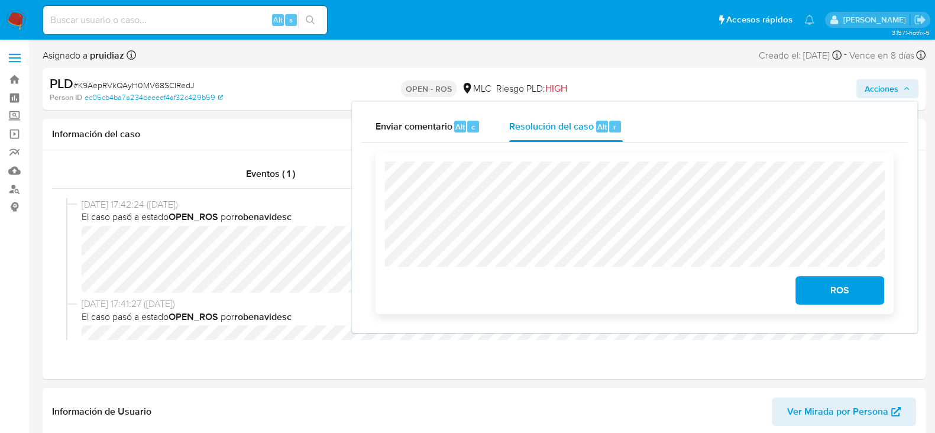
click at [808, 285] on button "ROS" at bounding box center [839, 290] width 89 height 28
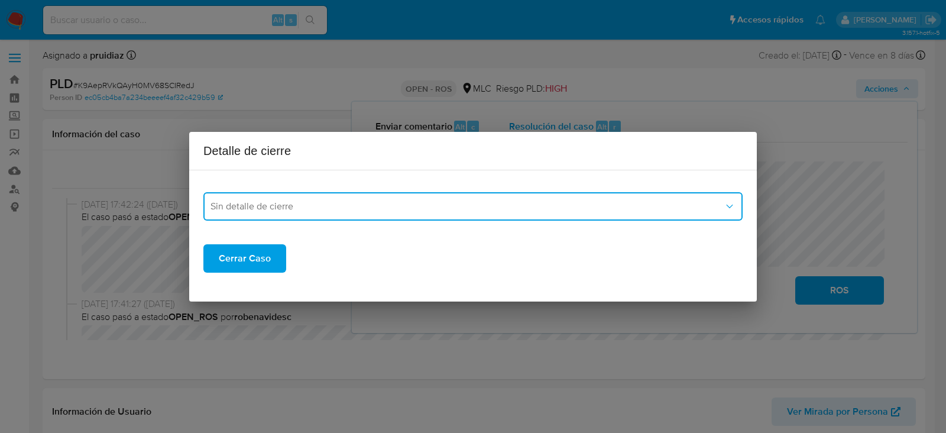
click at [411, 192] on button "Sin detalle de cierre" at bounding box center [472, 206] width 539 height 28
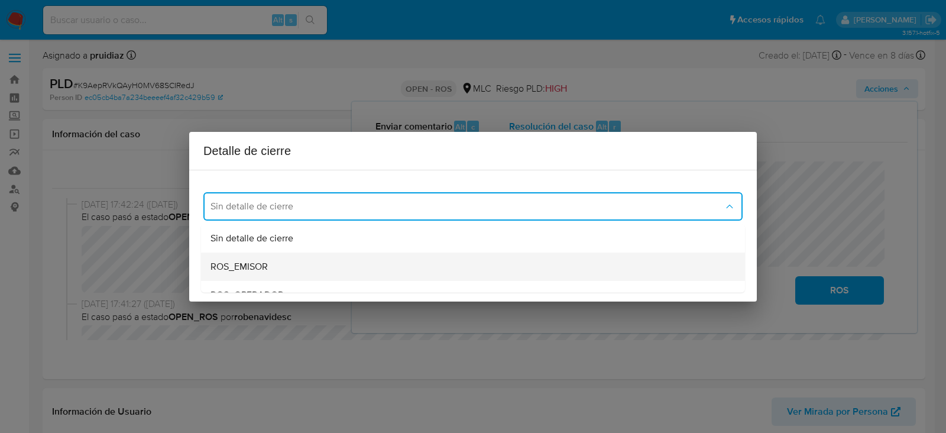
click at [260, 267] on span "ROS_EMISOR" at bounding box center [238, 267] width 57 height 12
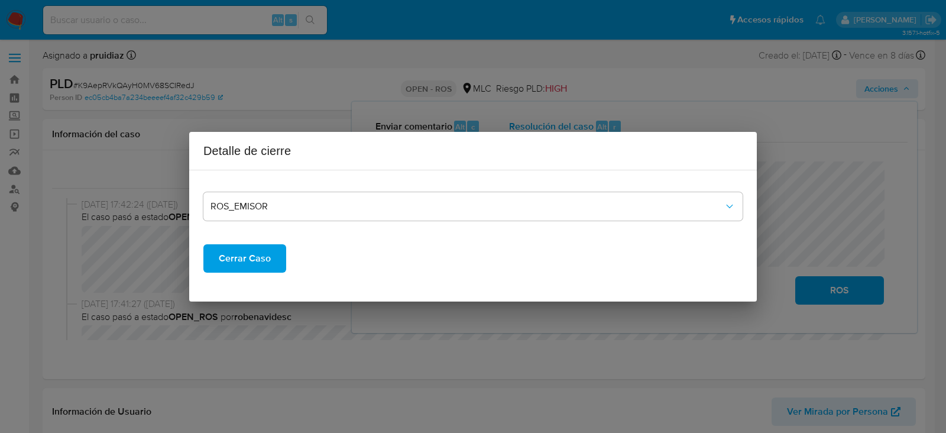
click at [238, 258] on span "Cerrar Caso" at bounding box center [245, 258] width 52 height 26
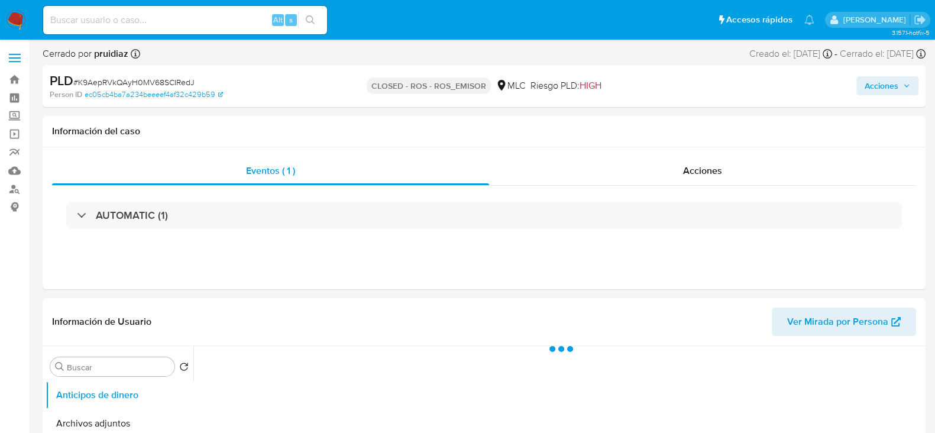
select select "10"
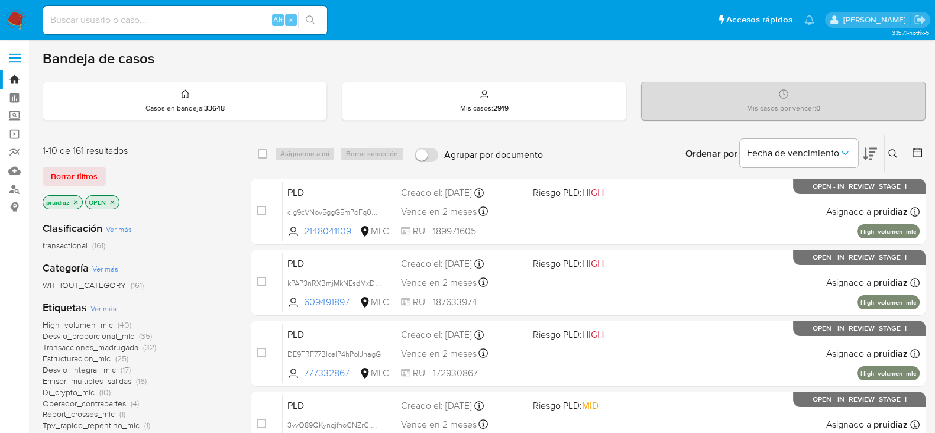
click at [867, 161] on button at bounding box center [870, 153] width 14 height 37
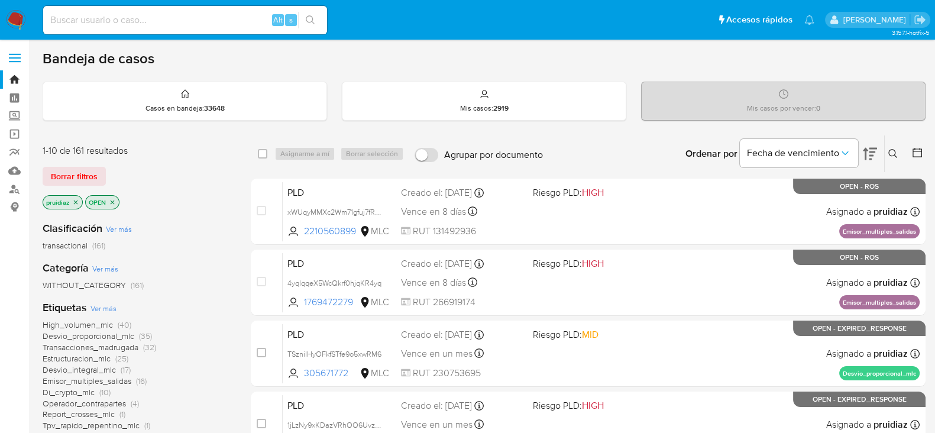
click at [20, 18] on img at bounding box center [16, 20] width 20 height 20
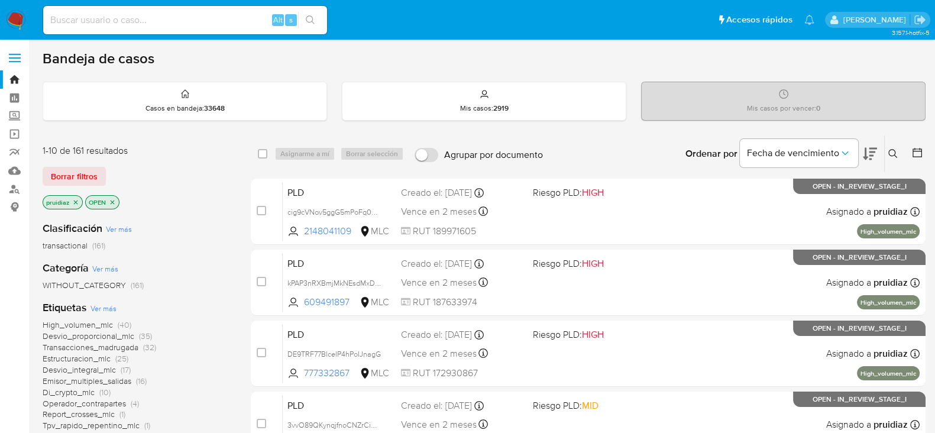
click at [866, 157] on icon at bounding box center [870, 154] width 14 height 12
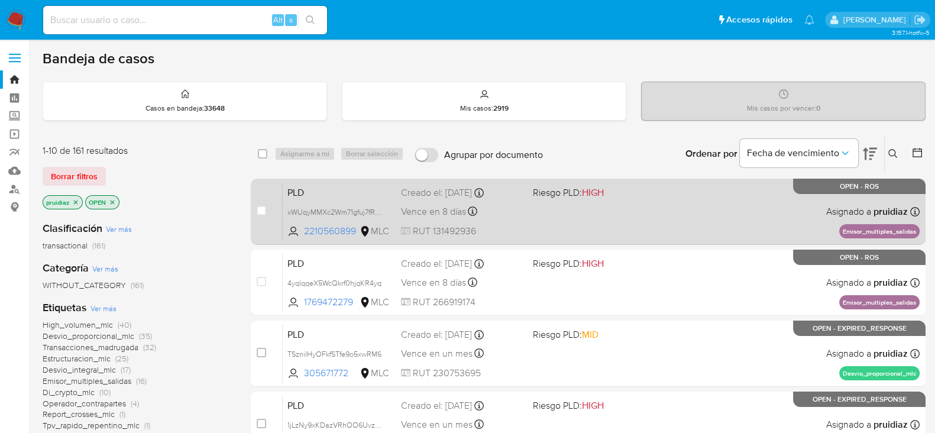
click at [637, 215] on div "PLD xWUqyMMXc2Wm71gfuj7fR8Y5 2210560899 MLC Riesgo PLD: HIGH Creado el: 12/06/2…" at bounding box center [601, 211] width 637 height 60
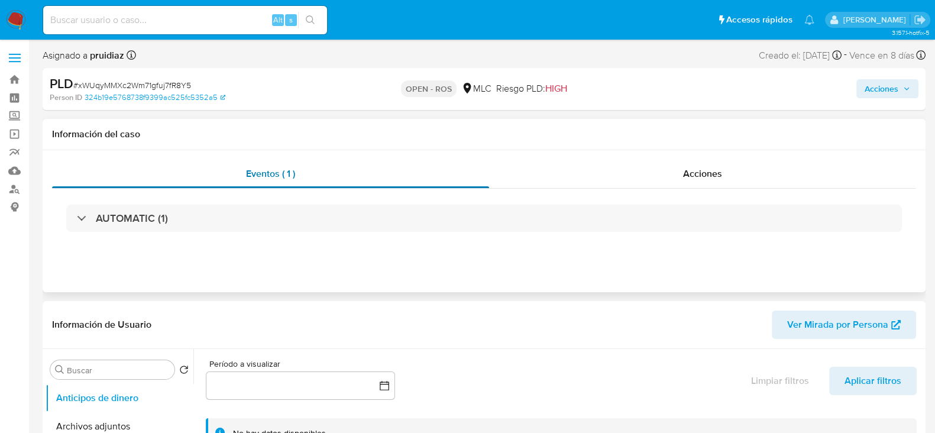
select select "10"
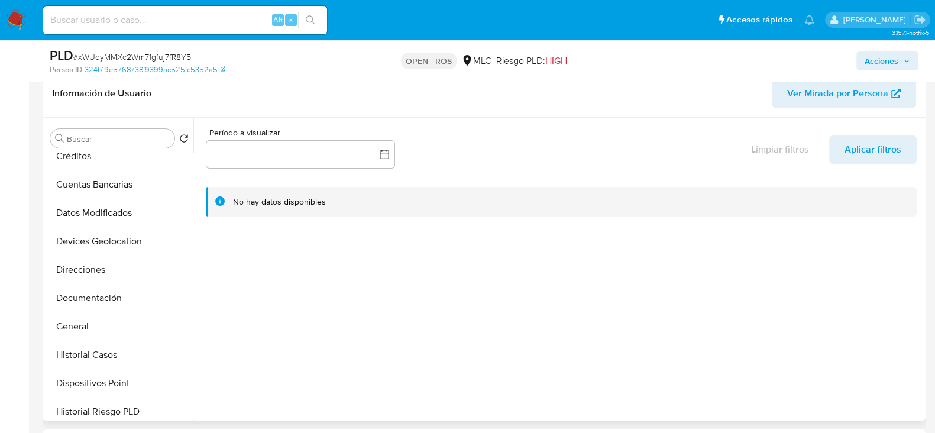
scroll to position [121, 0]
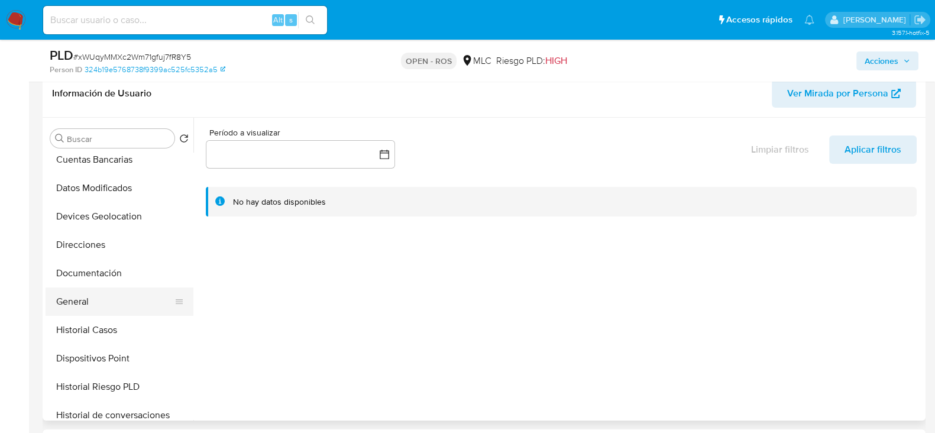
click at [63, 306] on button "General" at bounding box center [115, 301] width 138 height 28
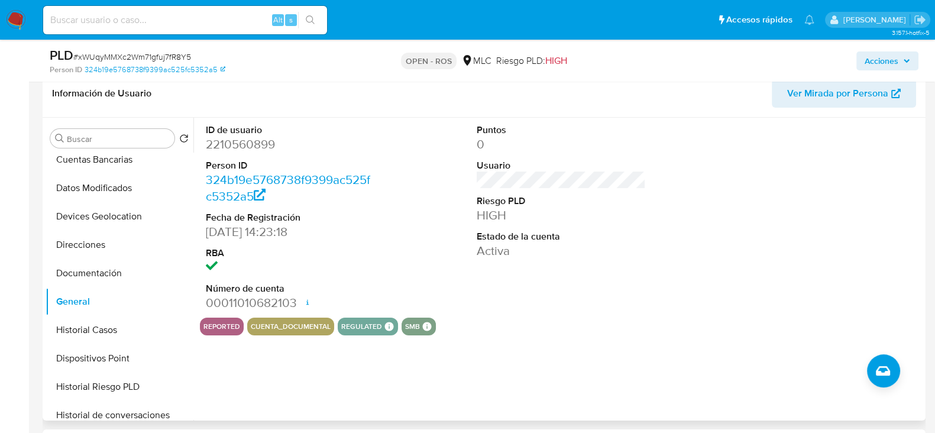
click at [257, 142] on dd "2210560899" at bounding box center [290, 144] width 169 height 17
copy dd "2210560899"
click at [98, 317] on button "Historial Casos" at bounding box center [115, 330] width 138 height 28
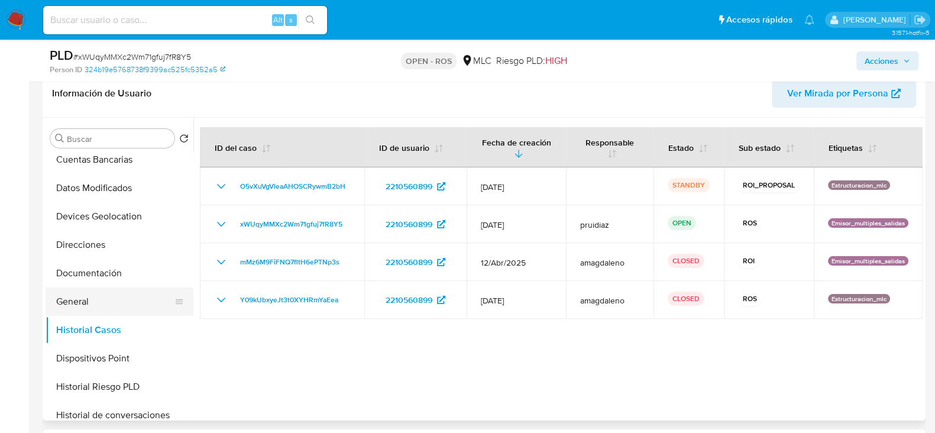
click at [84, 306] on button "General" at bounding box center [115, 301] width 138 height 28
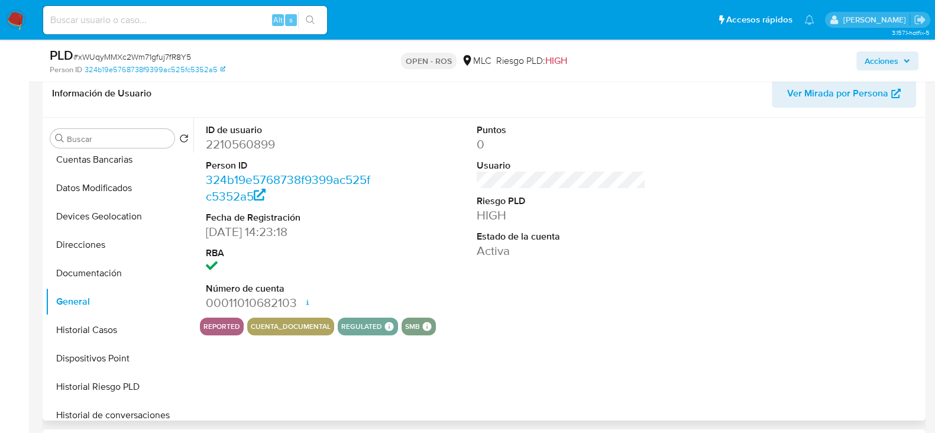
click at [260, 144] on dd "2210560899" at bounding box center [290, 144] width 169 height 17
copy dd "2210560899"
click at [142, 57] on span "# xWUqyMMXc2Wm71gfuj7fR8Y5" at bounding box center [132, 57] width 118 height 12
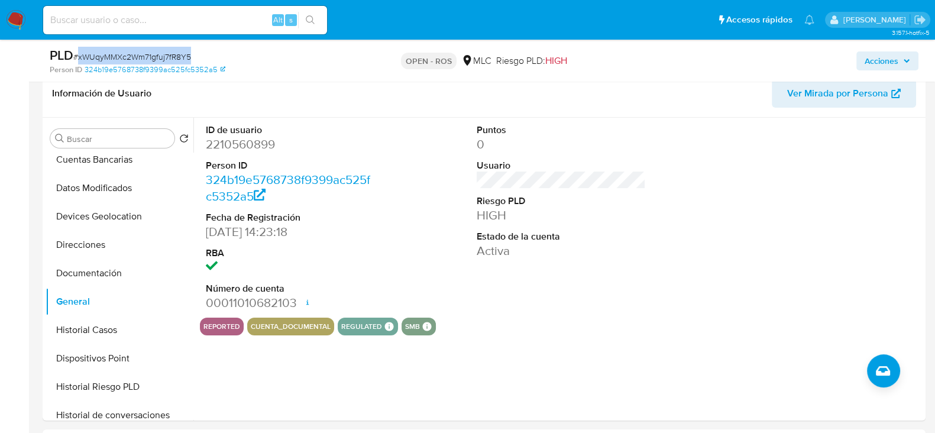
copy span "xWUqyMMXc2Wm71gfuj7fR8Y5"
click at [241, 144] on dd "2210560899" at bounding box center [290, 144] width 169 height 17
copy dd "2210560899"
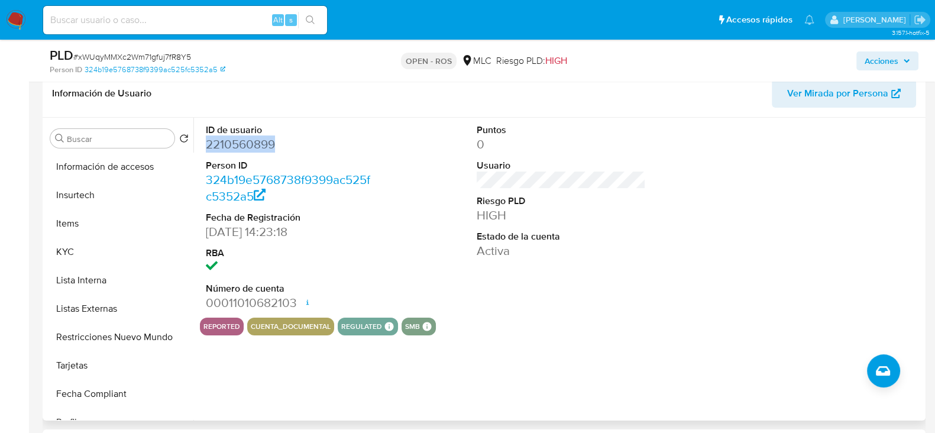
scroll to position [426, 0]
click at [83, 249] on button "KYC" at bounding box center [115, 251] width 138 height 28
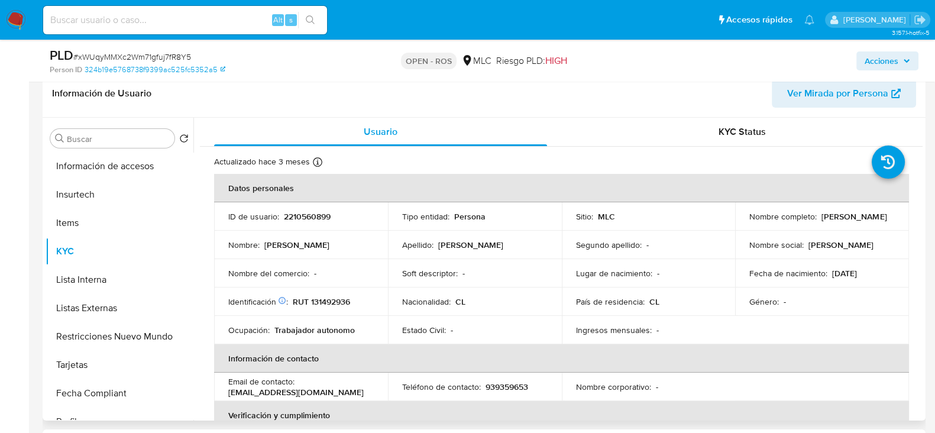
drag, startPoint x: 863, startPoint y: 219, endPoint x: 734, endPoint y: 223, distance: 129.5
click at [735, 223] on td "Nombre completo : [PERSON_NAME]" at bounding box center [822, 216] width 174 height 28
copy p "[PERSON_NAME]"
click at [329, 304] on p "RUT 131492936" at bounding box center [321, 301] width 57 height 11
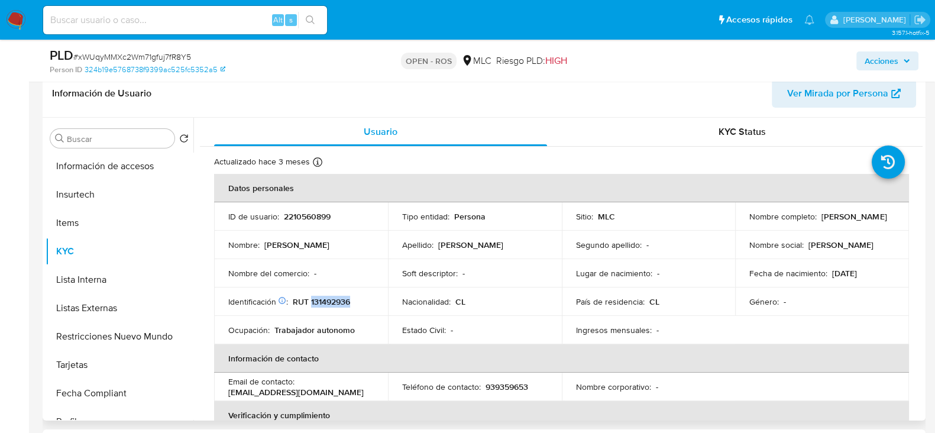
copy p "131492936"
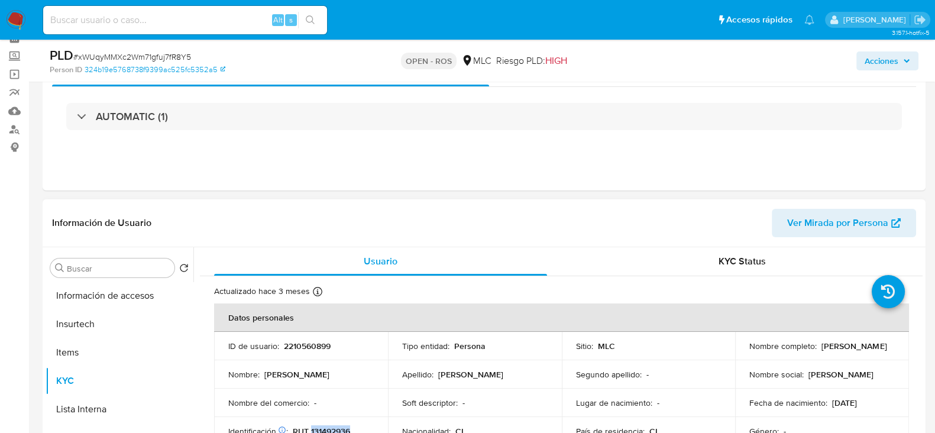
scroll to position [0, 0]
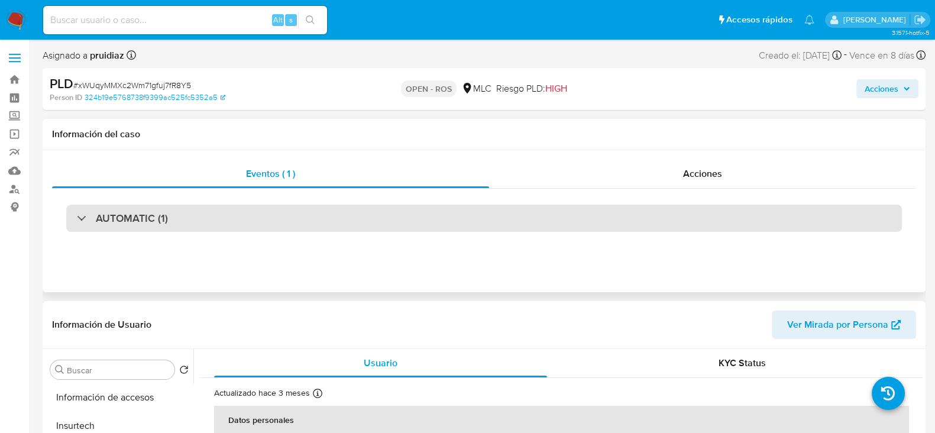
click at [190, 223] on div "AUTOMATIC (1)" at bounding box center [483, 218] width 835 height 27
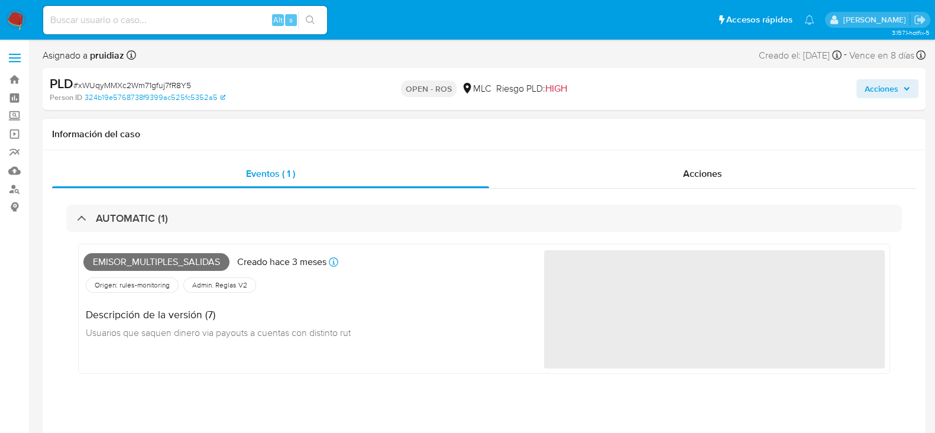
click at [181, 259] on span "Emisor_multiples_salidas" at bounding box center [156, 262] width 146 height 18
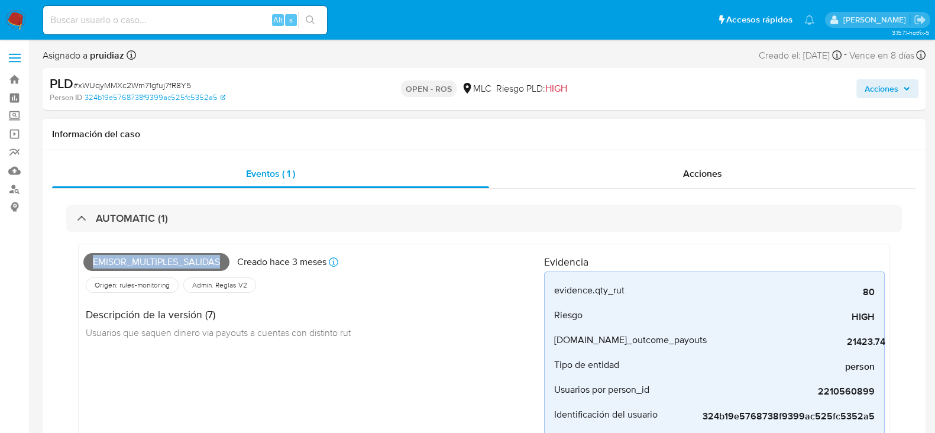
copy span "Emisor_multiples_salidas"
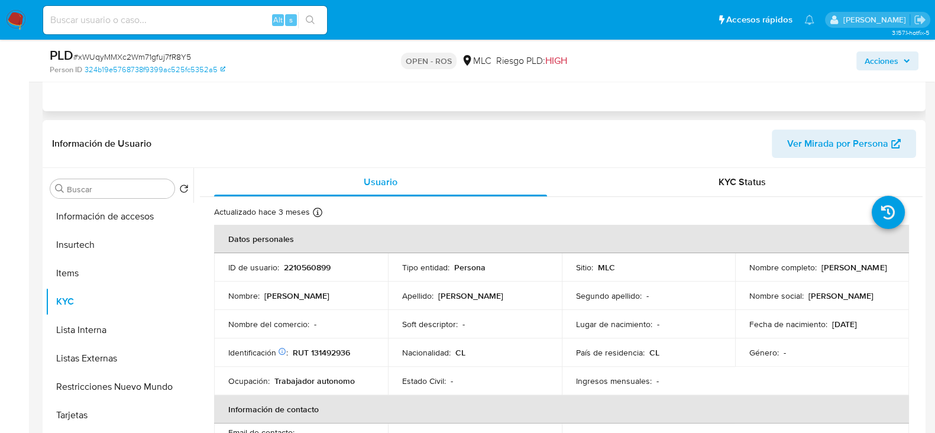
scroll to position [394, 0]
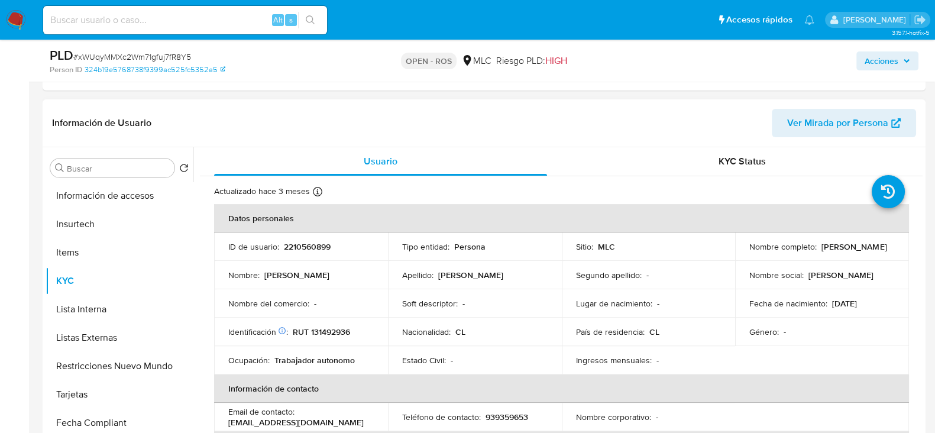
click at [326, 326] on p "RUT 131492936" at bounding box center [321, 331] width 57 height 11
copy p "131492936"
click at [320, 328] on p "RUT 131492936" at bounding box center [321, 331] width 57 height 11
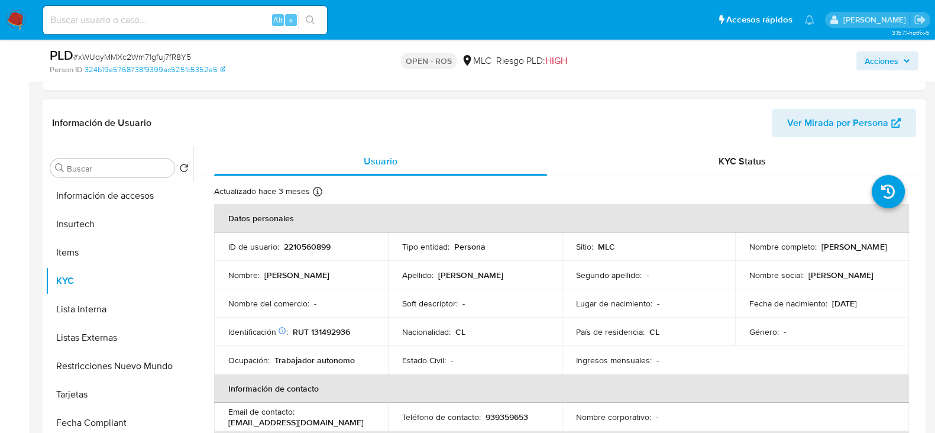
click at [313, 244] on p "2210560899" at bounding box center [307, 246] width 47 height 11
copy p "2210560899"
click at [317, 245] on p "2210560899" at bounding box center [307, 246] width 47 height 11
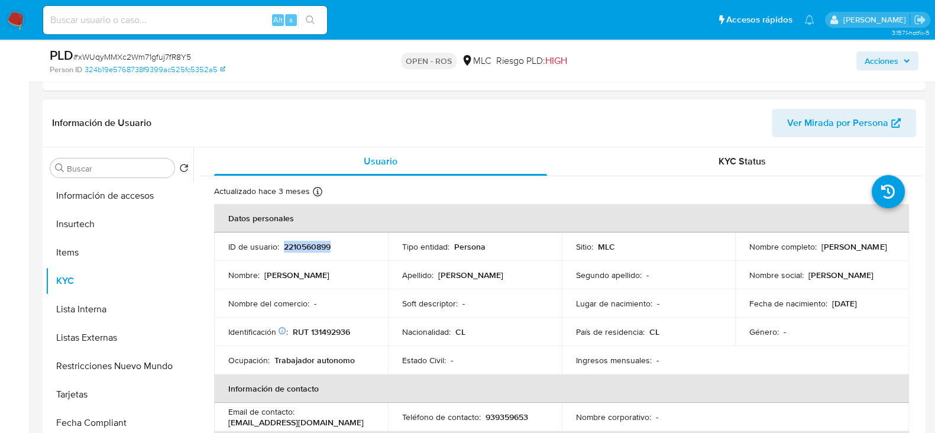
click at [314, 244] on p "2210560899" at bounding box center [307, 246] width 47 height 11
click at [331, 332] on p "RUT 131492936" at bounding box center [321, 331] width 57 height 11
copy p "131492936"
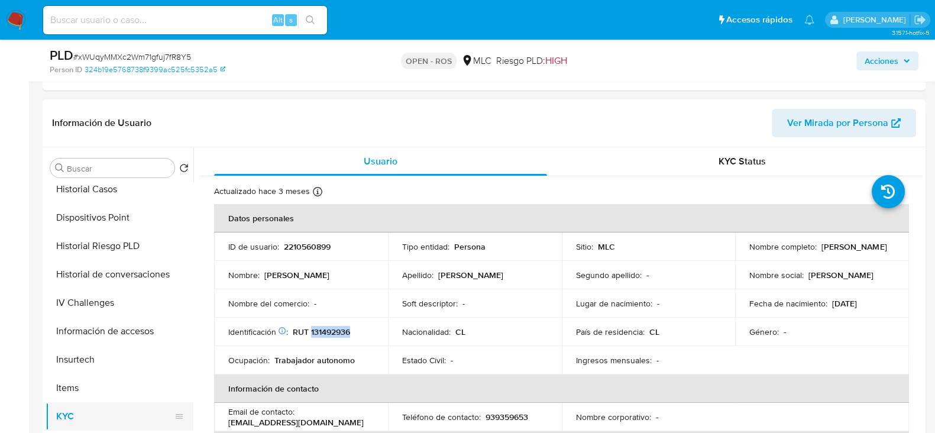
scroll to position [289, 0]
click at [98, 200] on button "Historial Casos" at bounding box center [115, 191] width 138 height 28
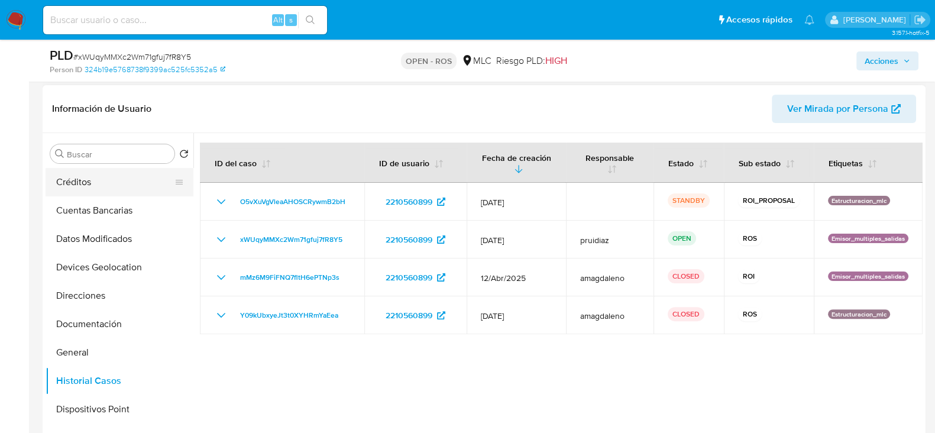
scroll to position [0, 0]
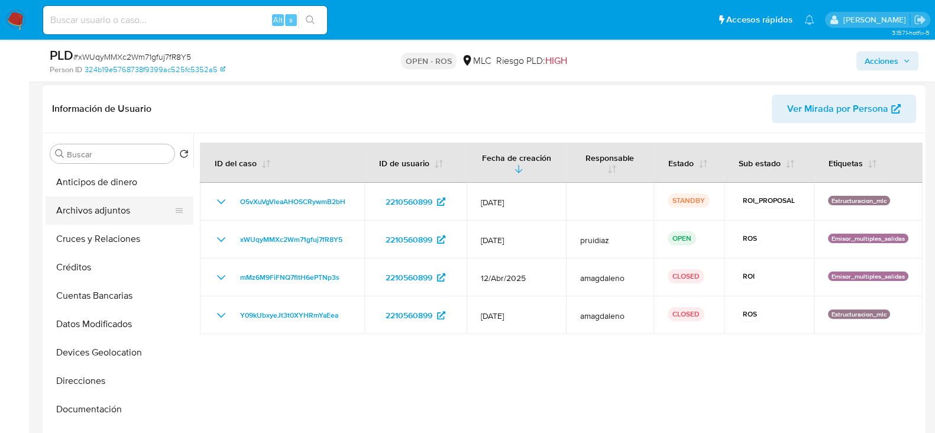
click at [76, 212] on button "Archivos adjuntos" at bounding box center [115, 210] width 138 height 28
